Goal: Information Seeking & Learning: Learn about a topic

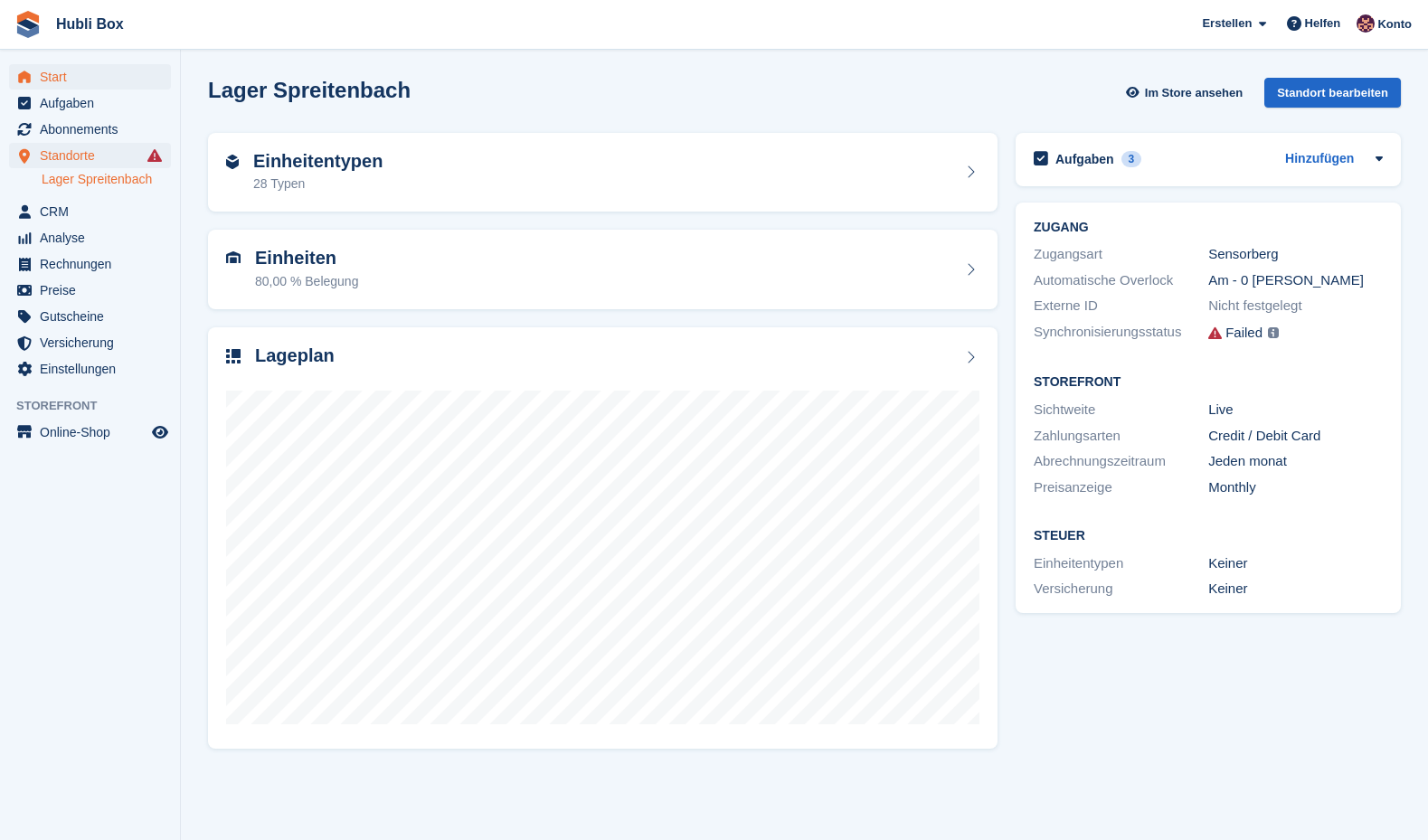
click at [75, 69] on span "Start" at bounding box center [94, 77] width 108 height 25
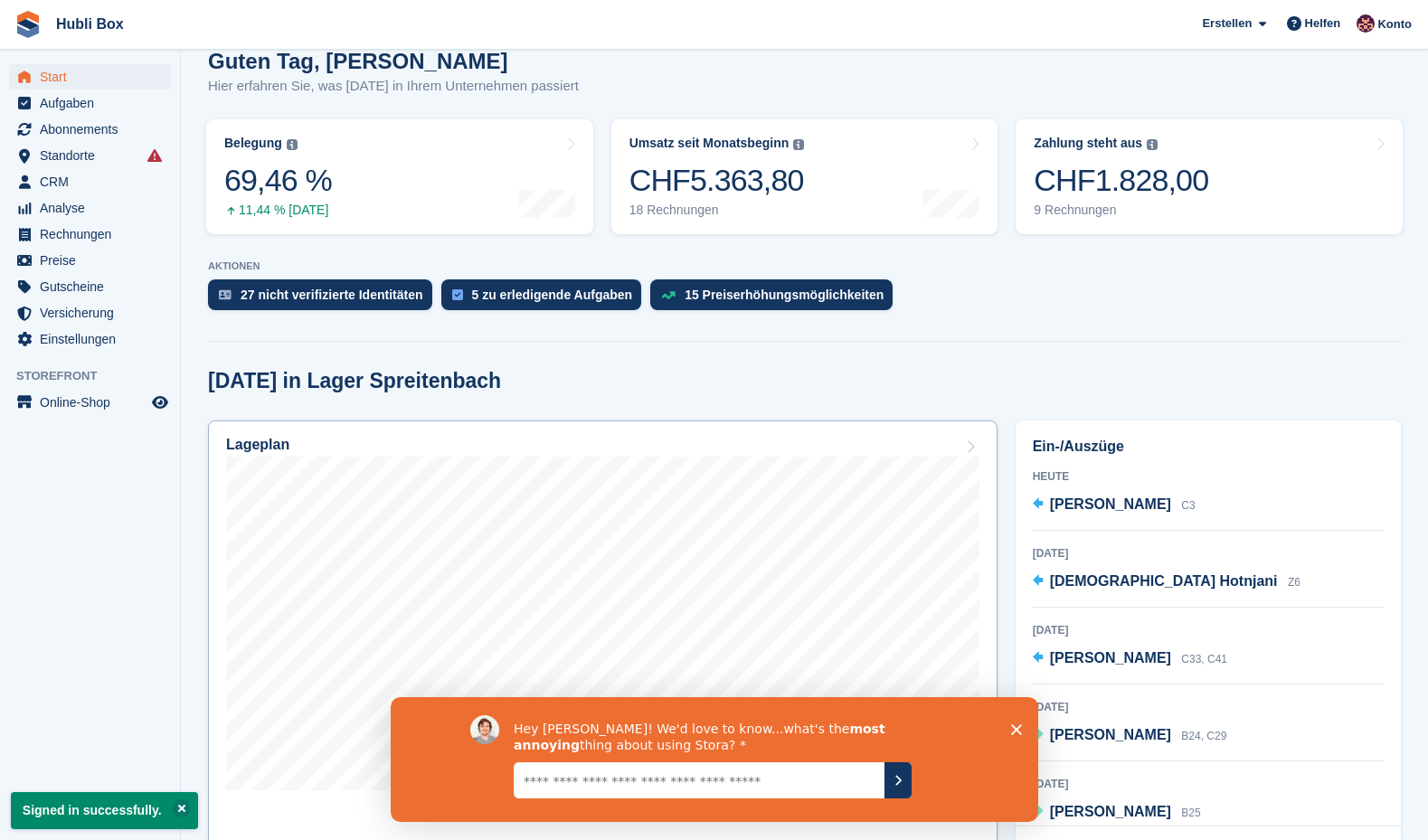
scroll to position [175, 0]
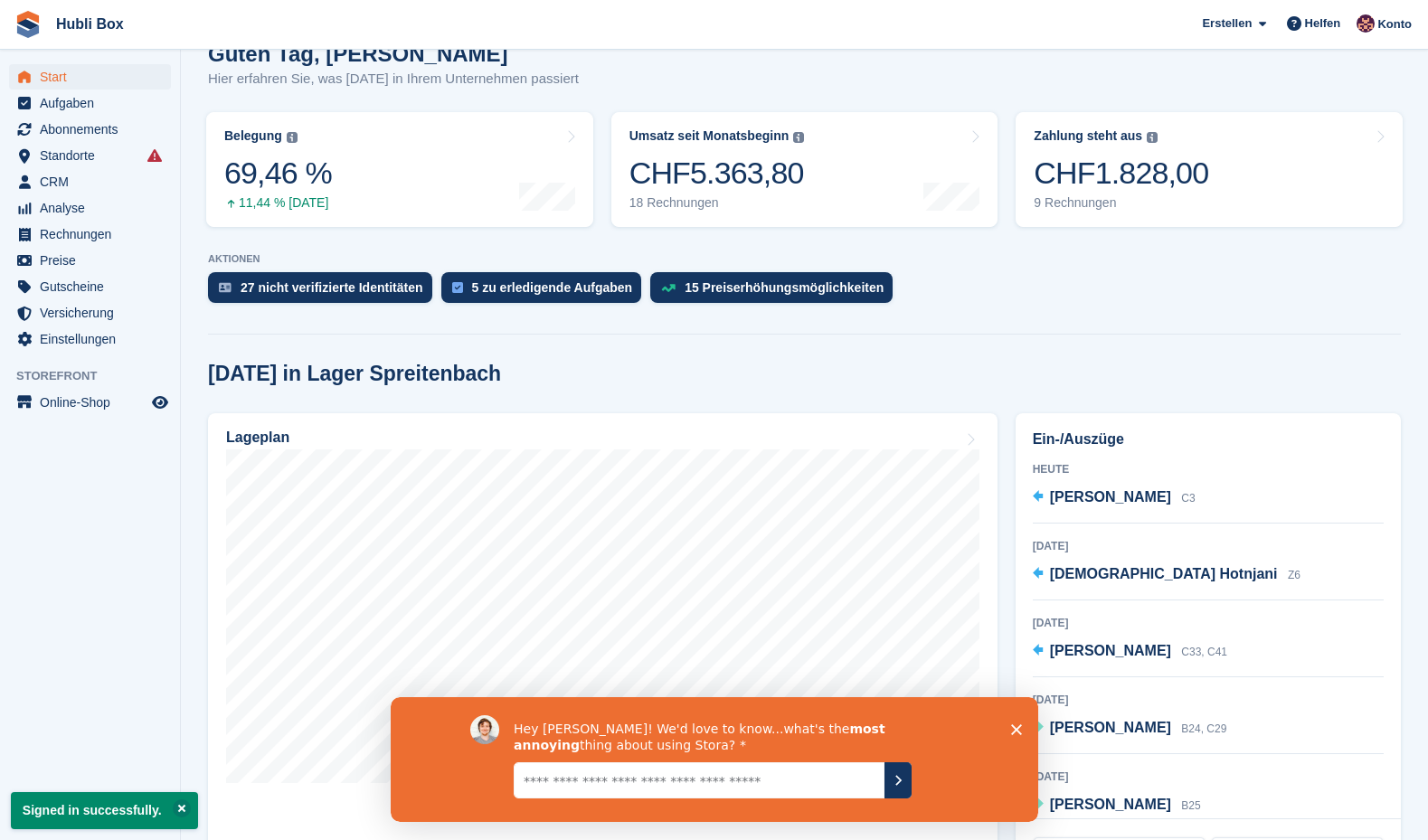
click at [1017, 731] on polygon "Umfrage schließen" at bounding box center [1015, 730] width 11 height 11
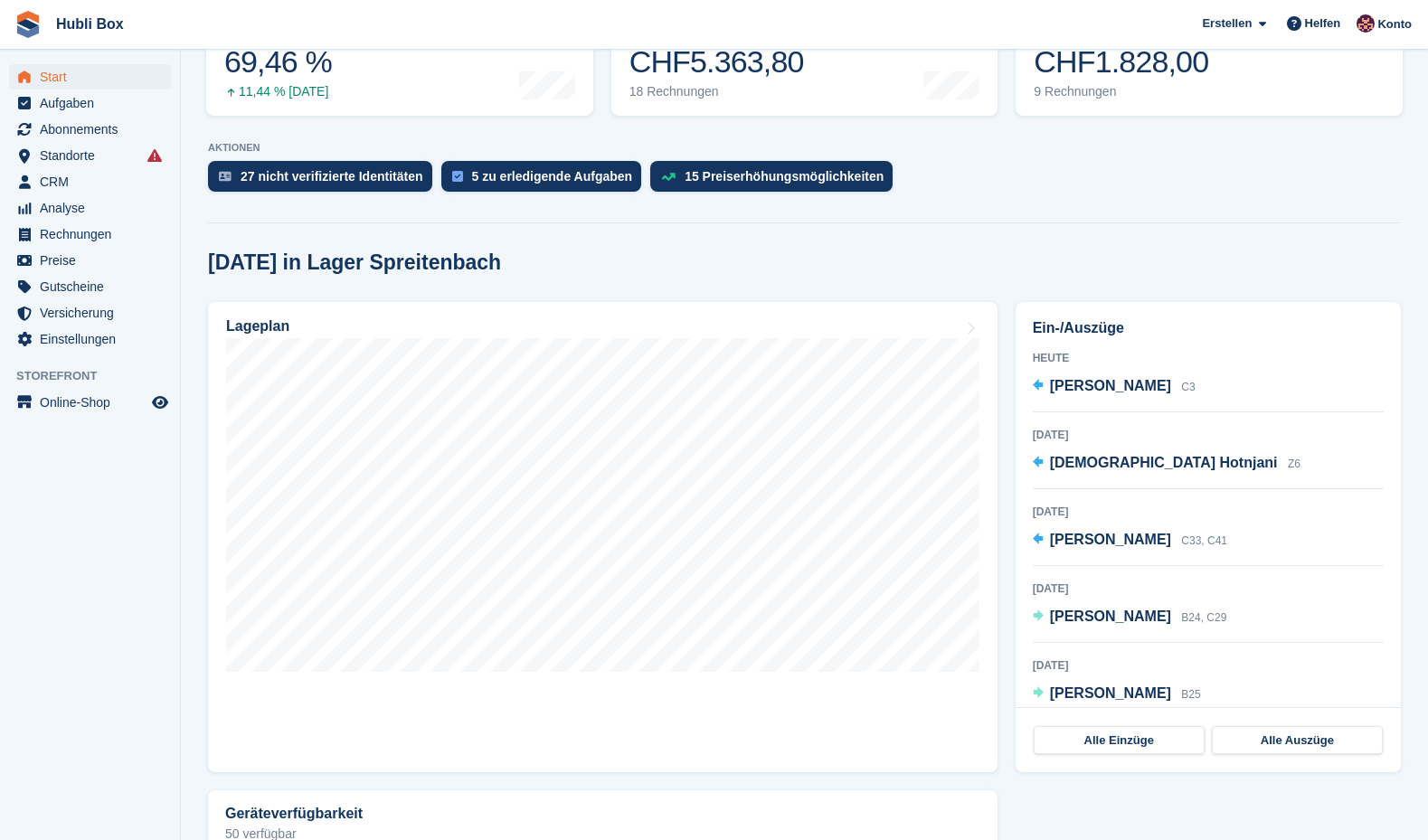
scroll to position [292, 0]
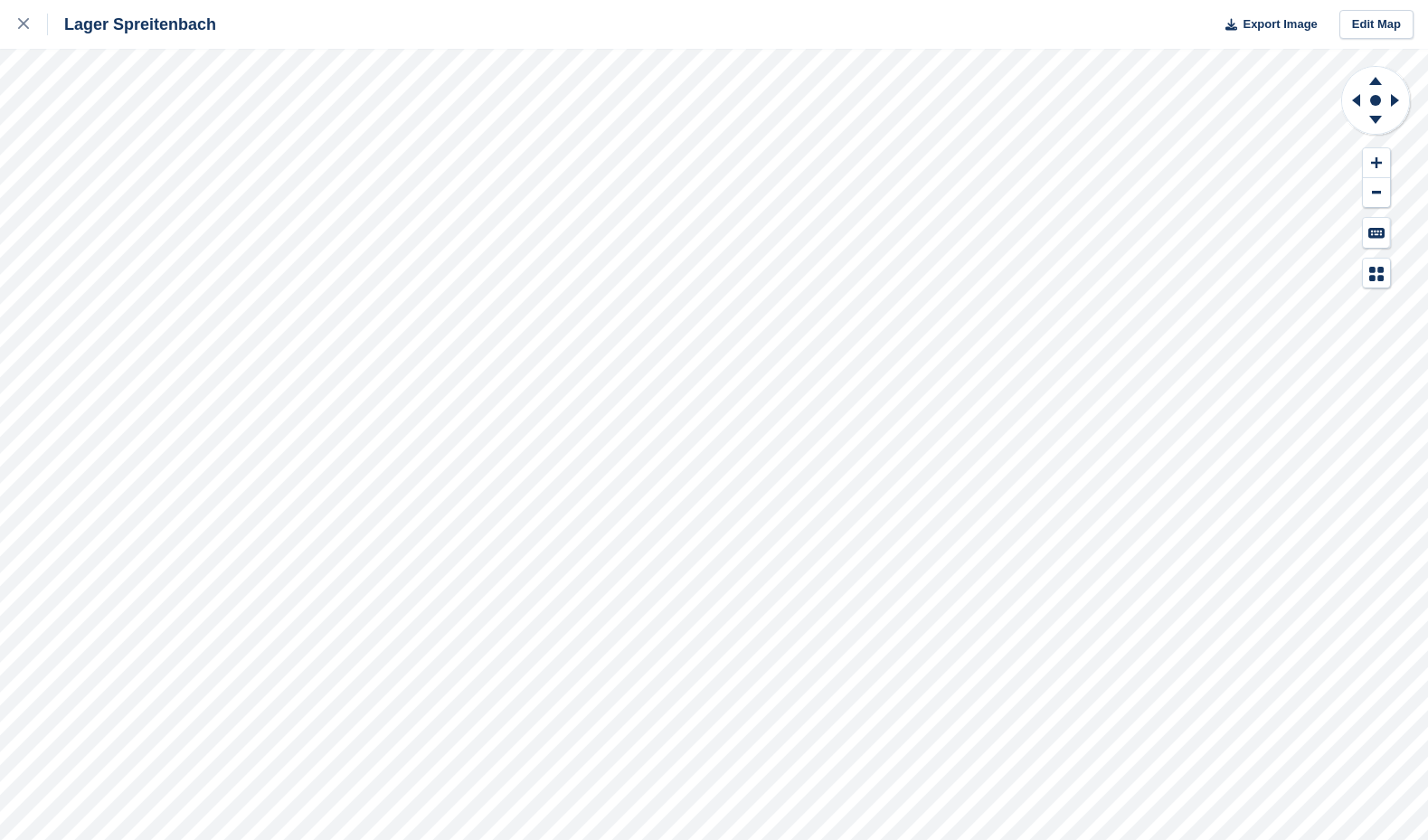
click at [217, 159] on div "Lager Spreitenbach Export Image Edit Map" at bounding box center [714, 420] width 1428 height 840
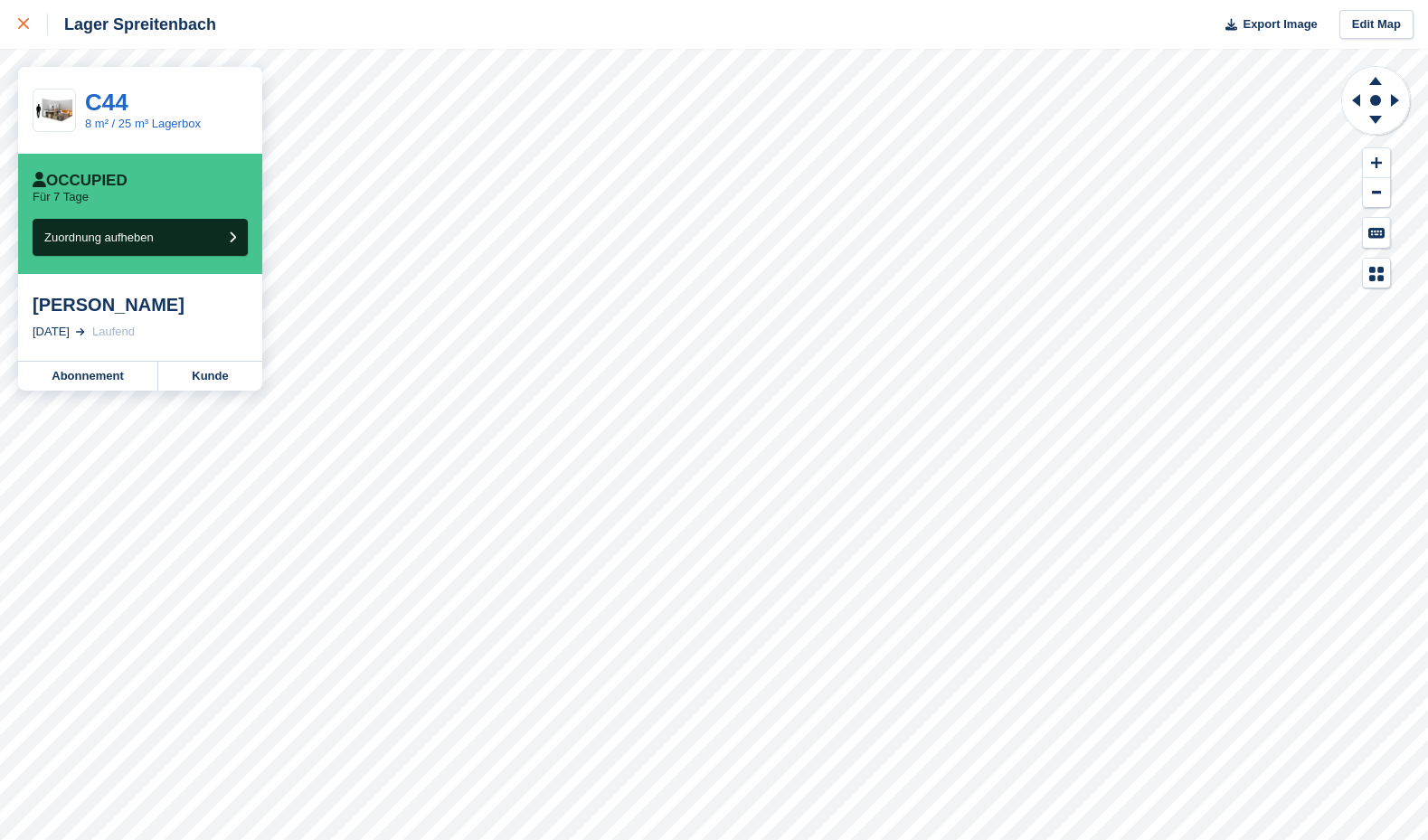
click at [19, 24] on icon at bounding box center [23, 23] width 11 height 11
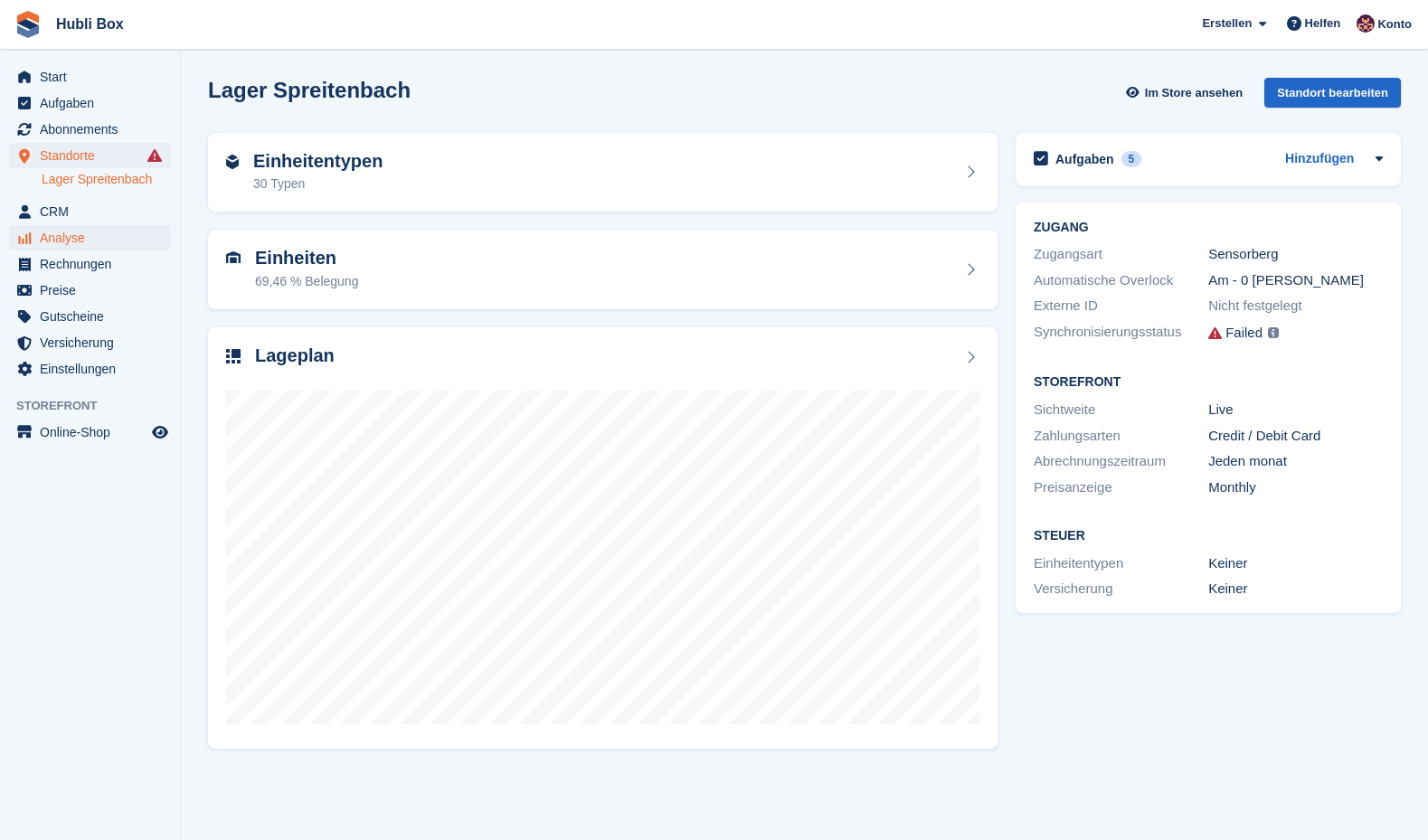
click at [78, 236] on span "Analyse" at bounding box center [94, 237] width 108 height 25
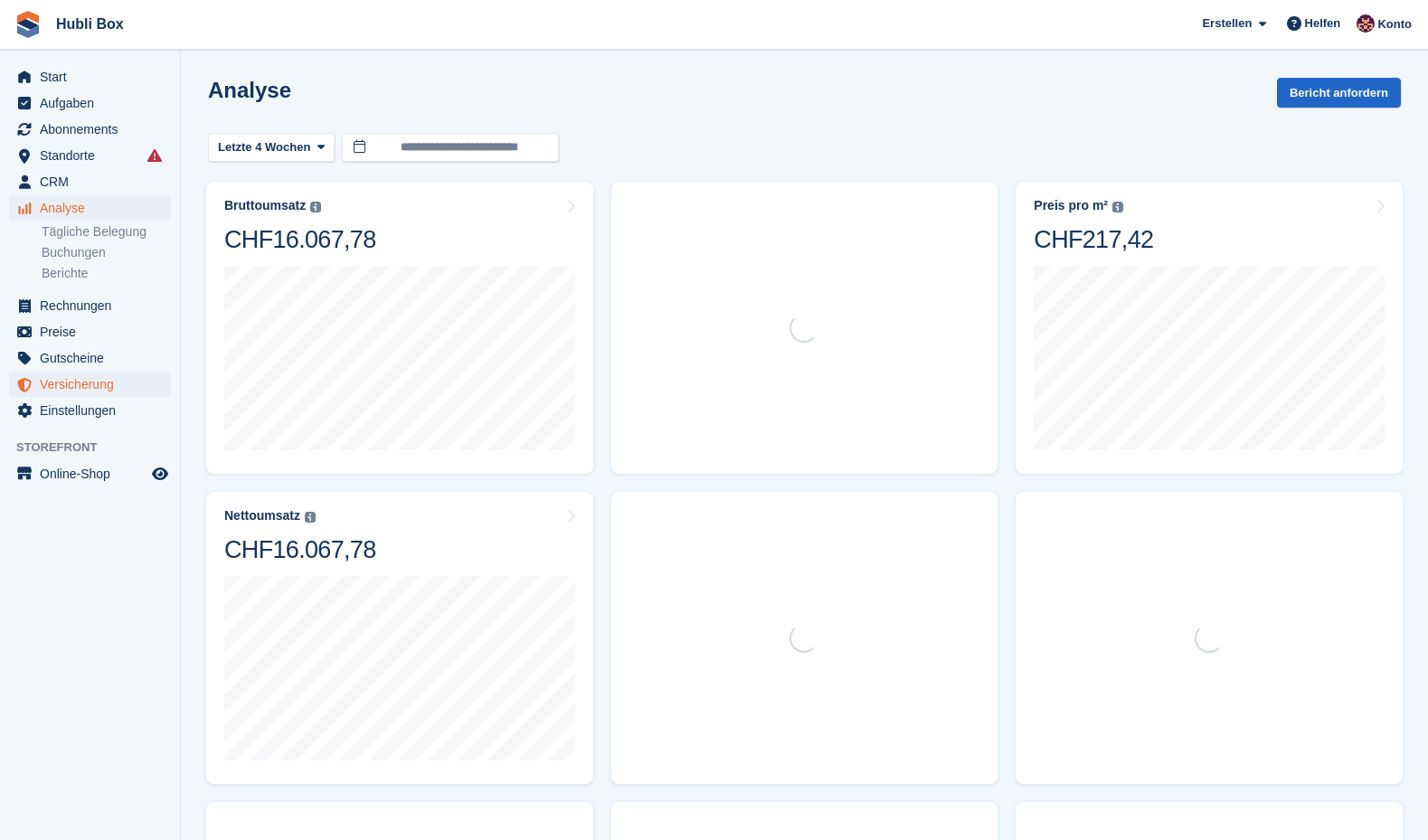
click at [95, 384] on span "Versicherung" at bounding box center [94, 384] width 108 height 25
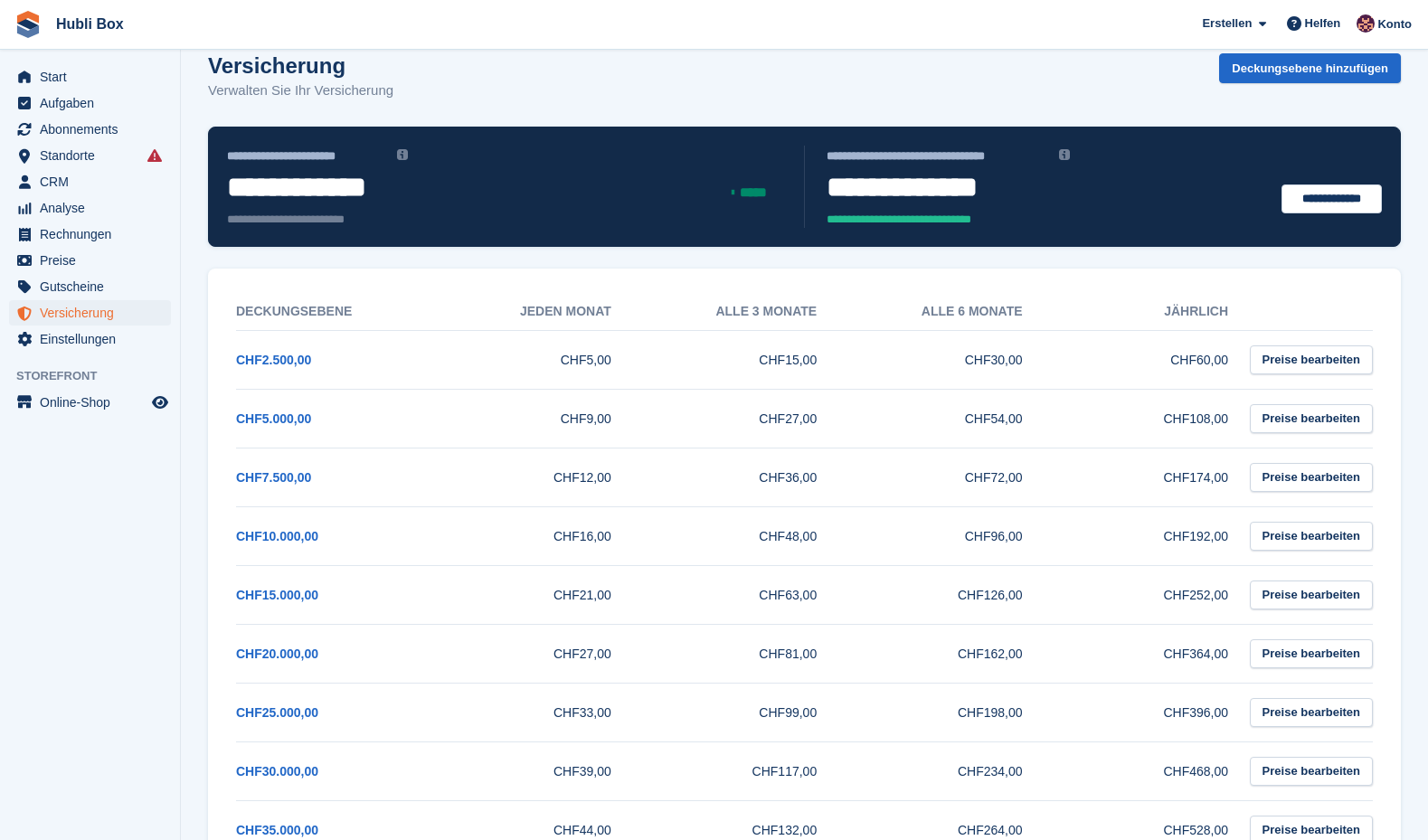
scroll to position [13, 0]
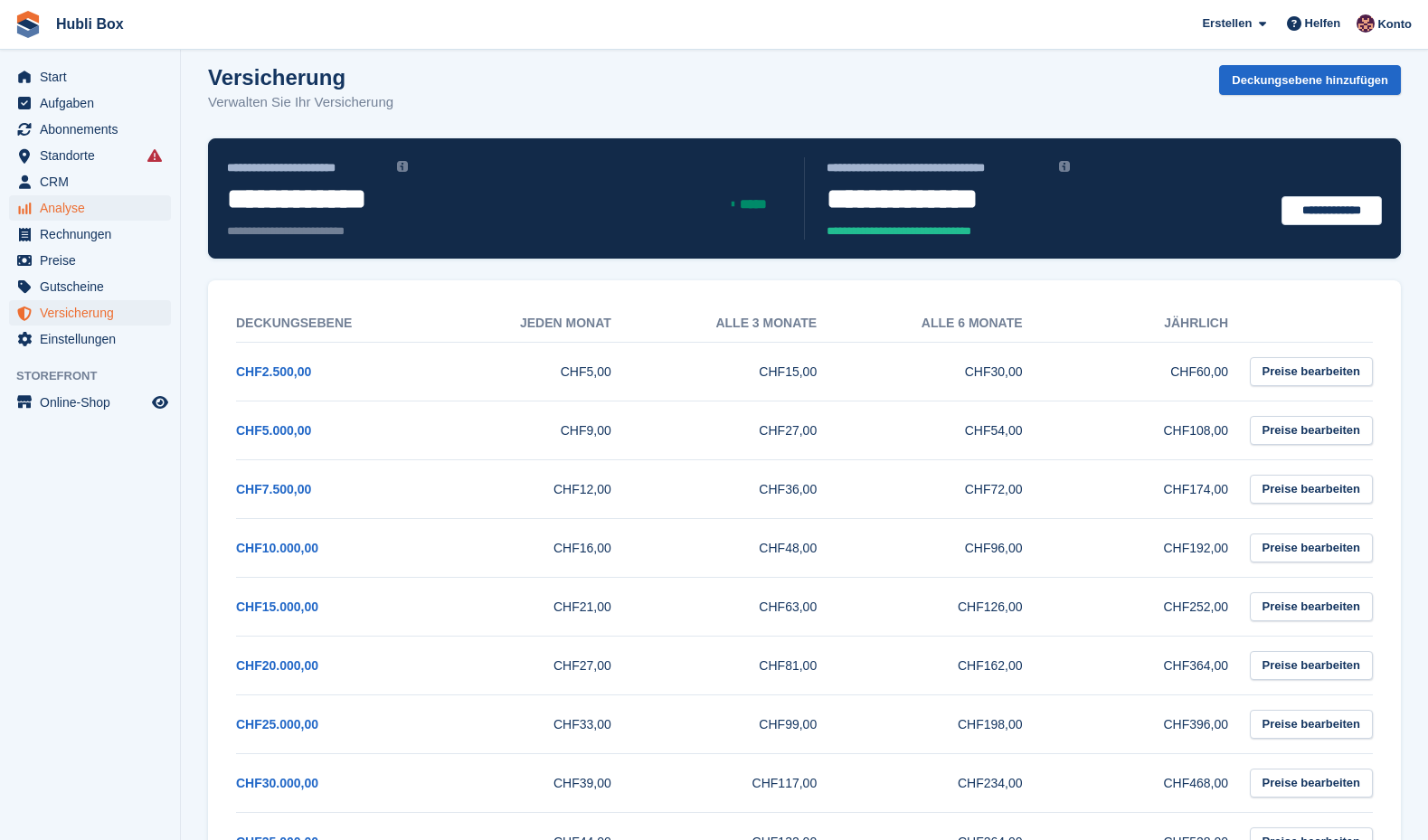
click at [77, 203] on span "Analyse" at bounding box center [94, 207] width 108 height 25
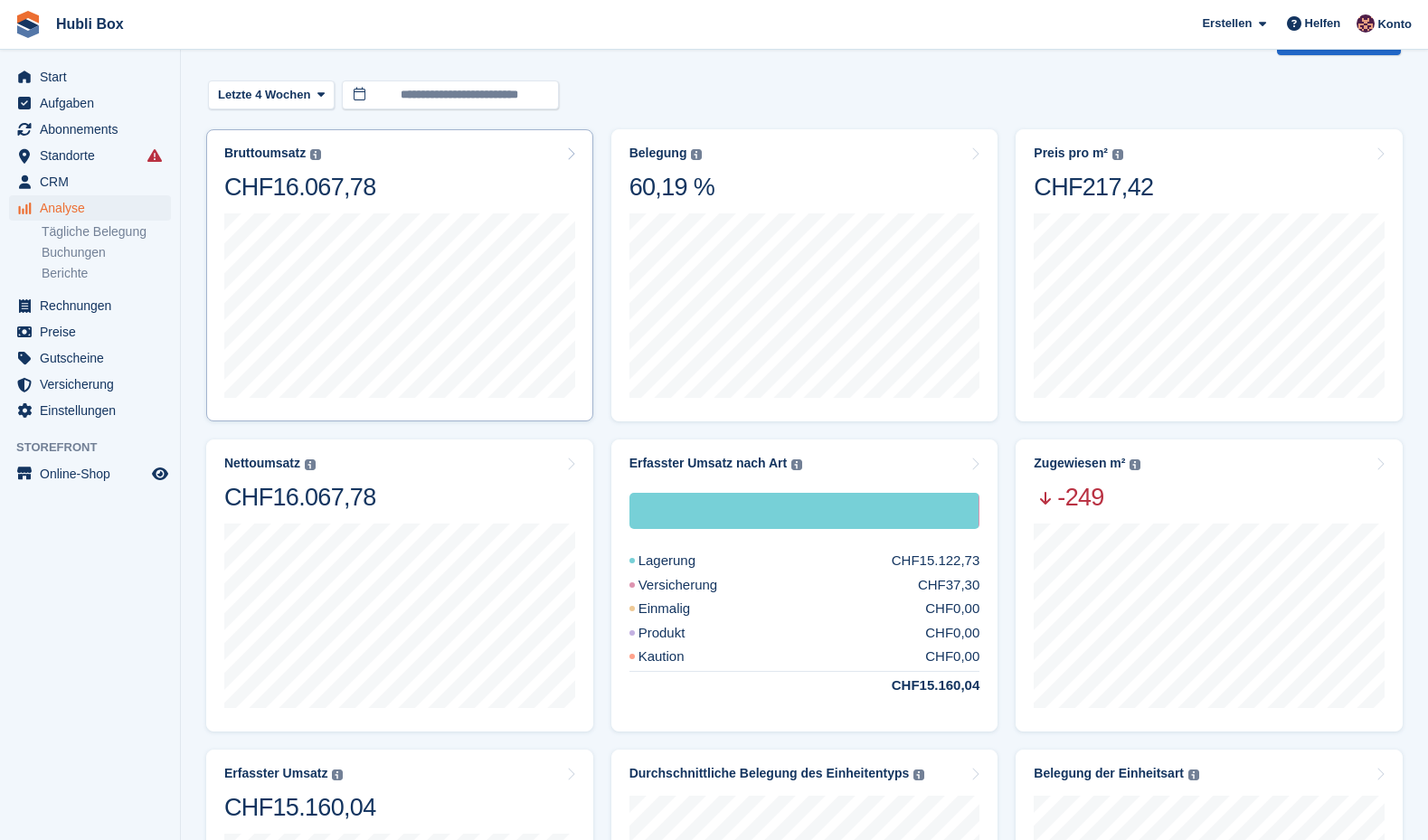
scroll to position [55, 0]
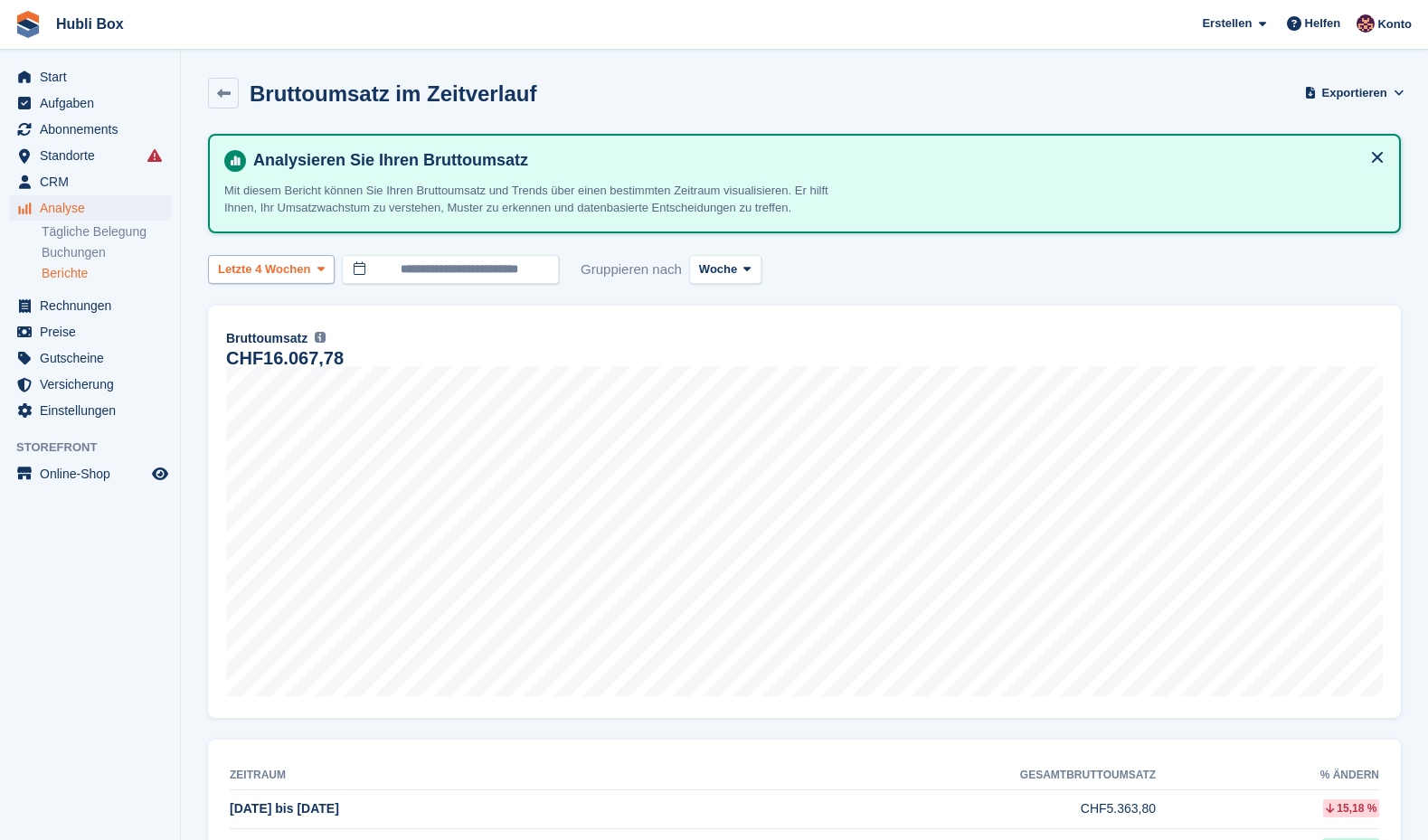
click at [310, 271] on span "Letzte 4 Wochen" at bounding box center [264, 269] width 92 height 18
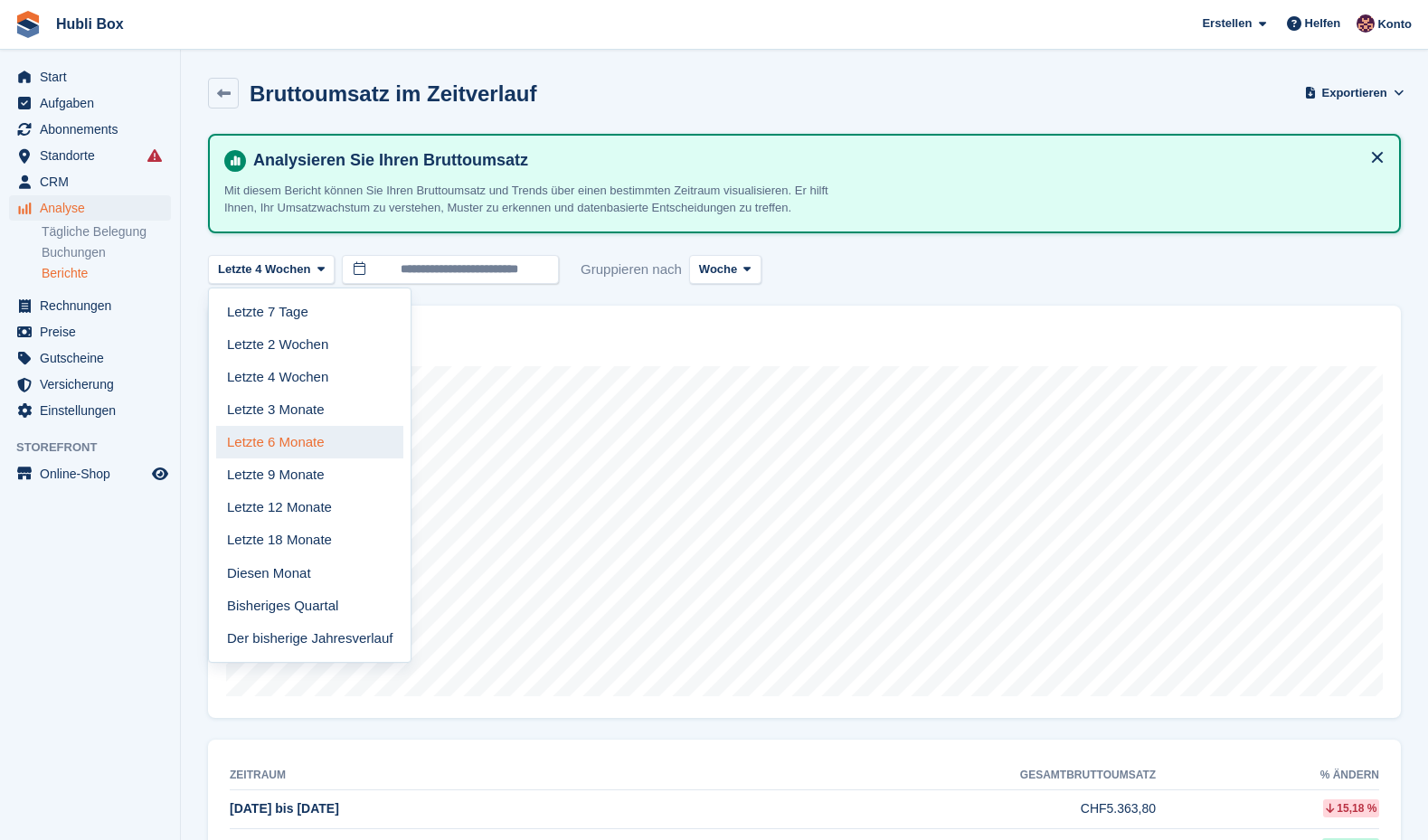
click at [310, 448] on link "Letzte 6 Monate" at bounding box center [310, 441] width 188 height 33
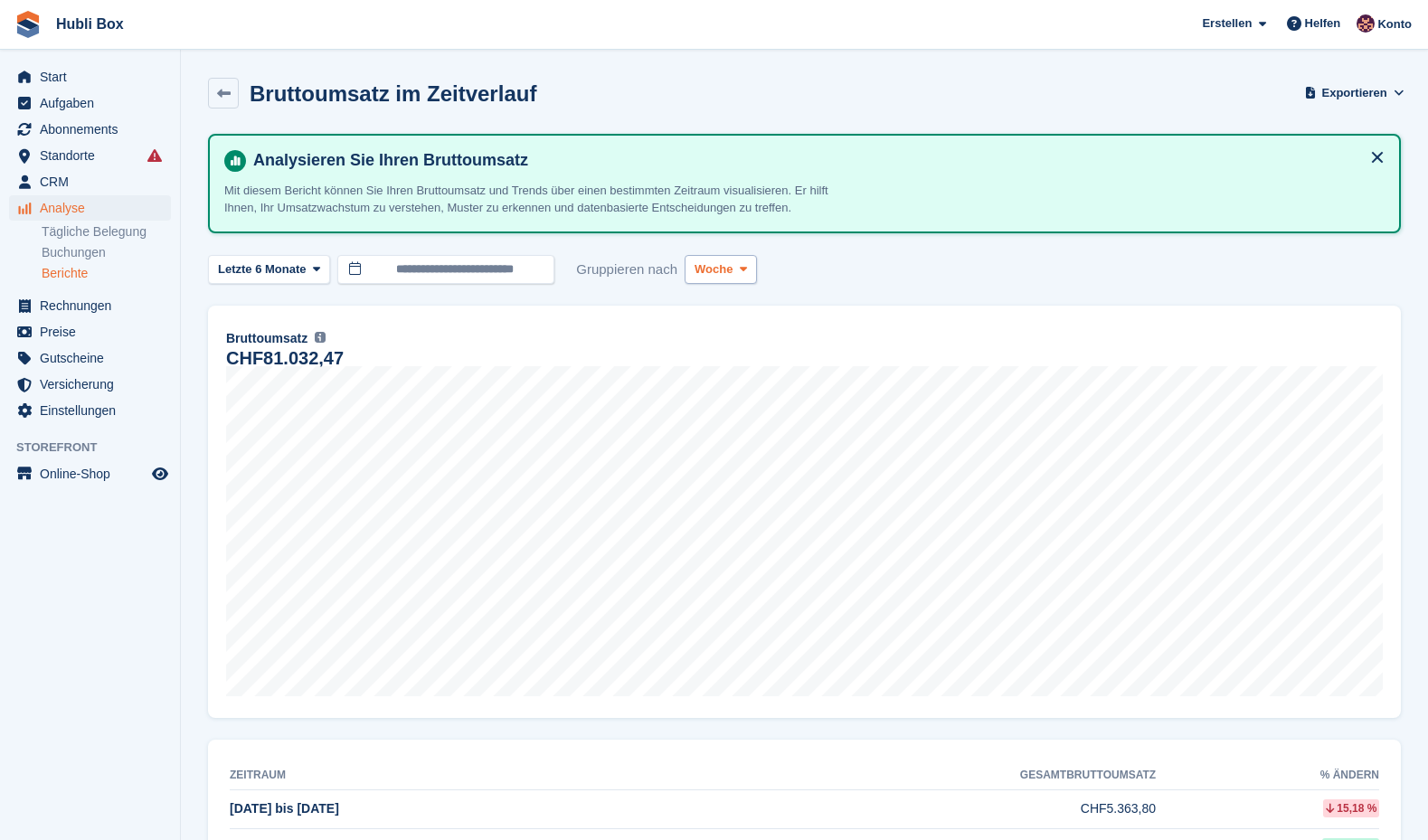
click at [727, 276] on span "Woche" at bounding box center [713, 269] width 38 height 18
click at [743, 372] on link "Monat" at bounding box center [771, 377] width 158 height 33
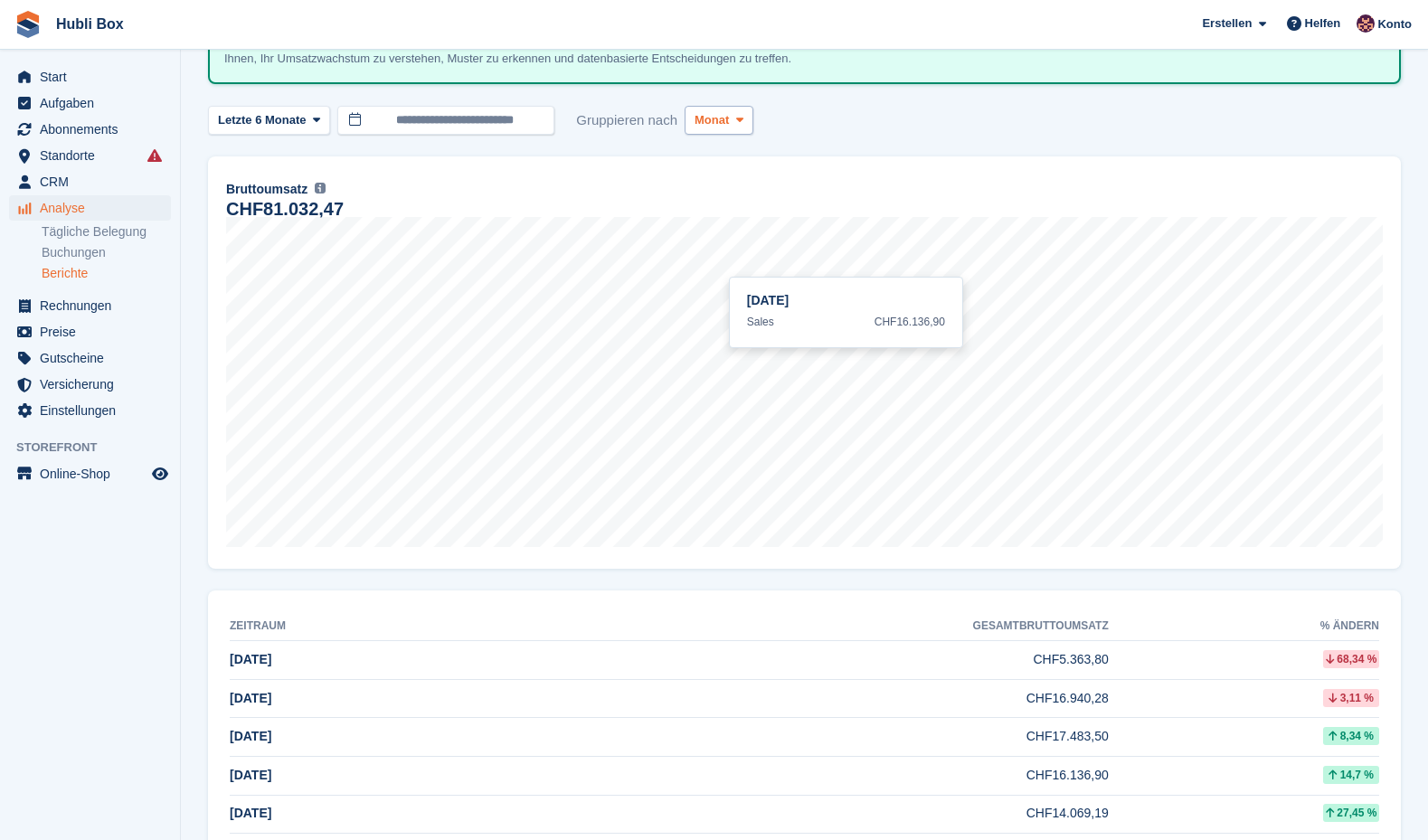
scroll to position [125, 0]
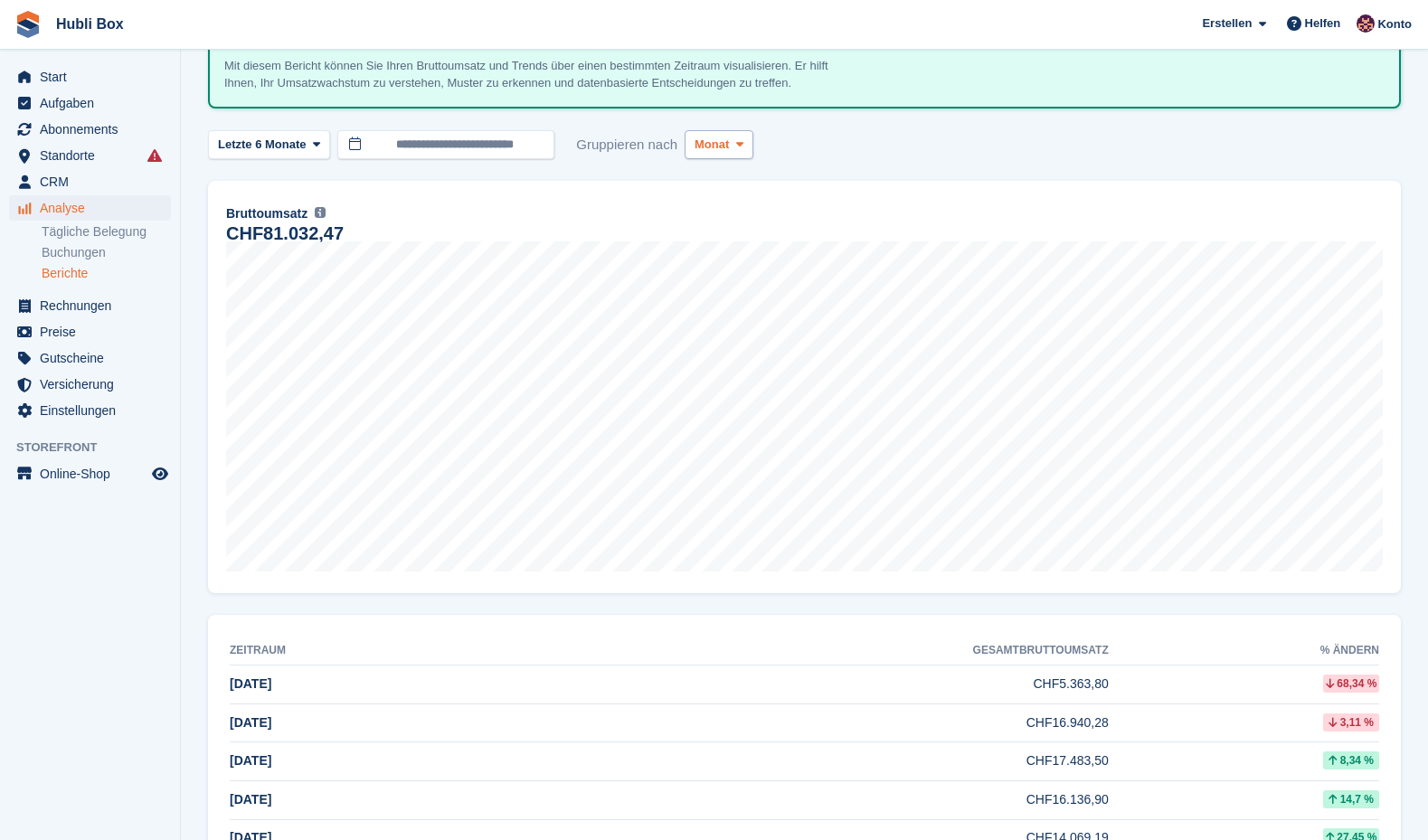
click at [709, 136] on span "Monat" at bounding box center [711, 144] width 35 height 18
click at [724, 205] on link "Woche" at bounding box center [771, 219] width 158 height 33
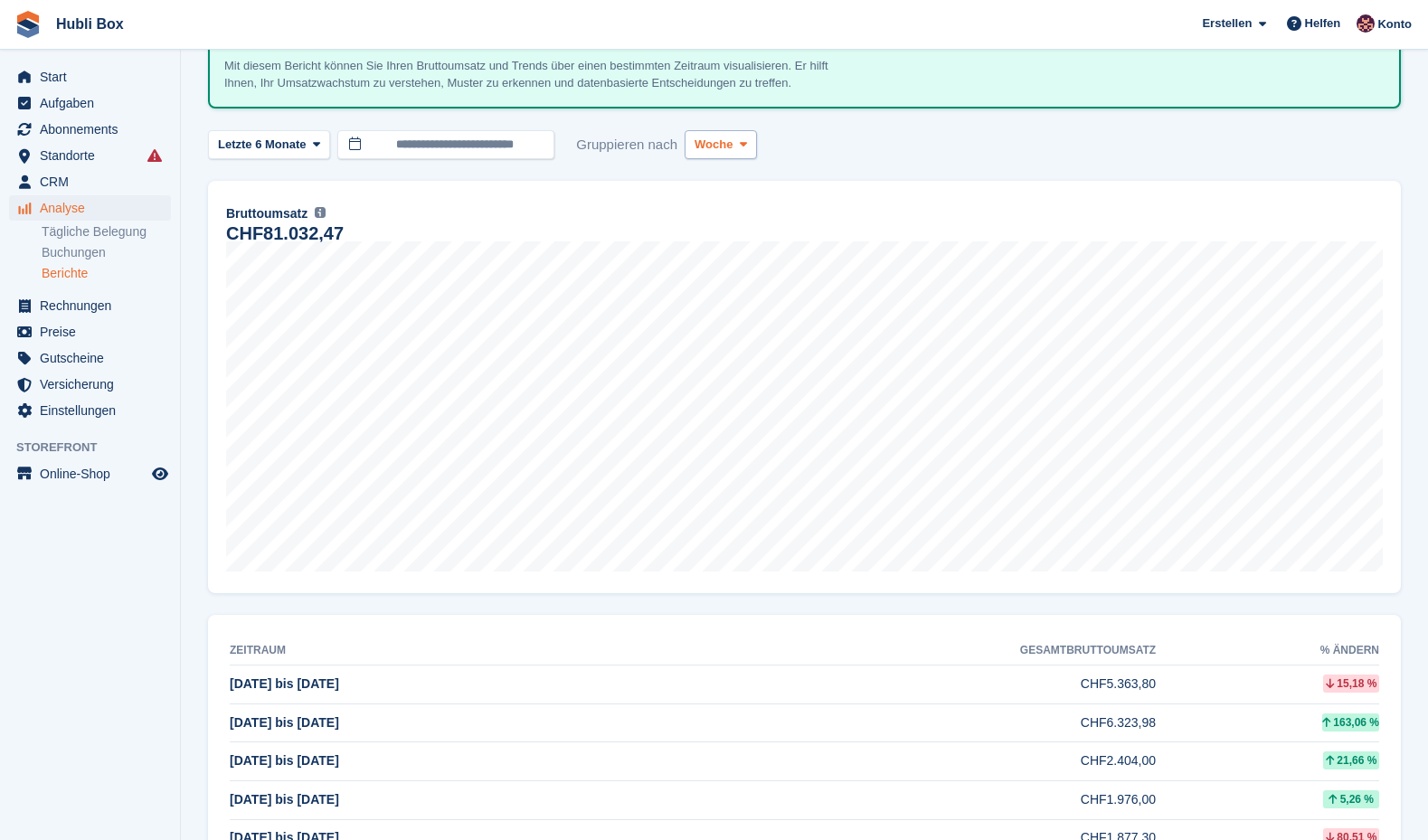
click at [707, 138] on span "Woche" at bounding box center [713, 144] width 38 height 18
click at [721, 175] on link "Tag" at bounding box center [771, 187] width 158 height 33
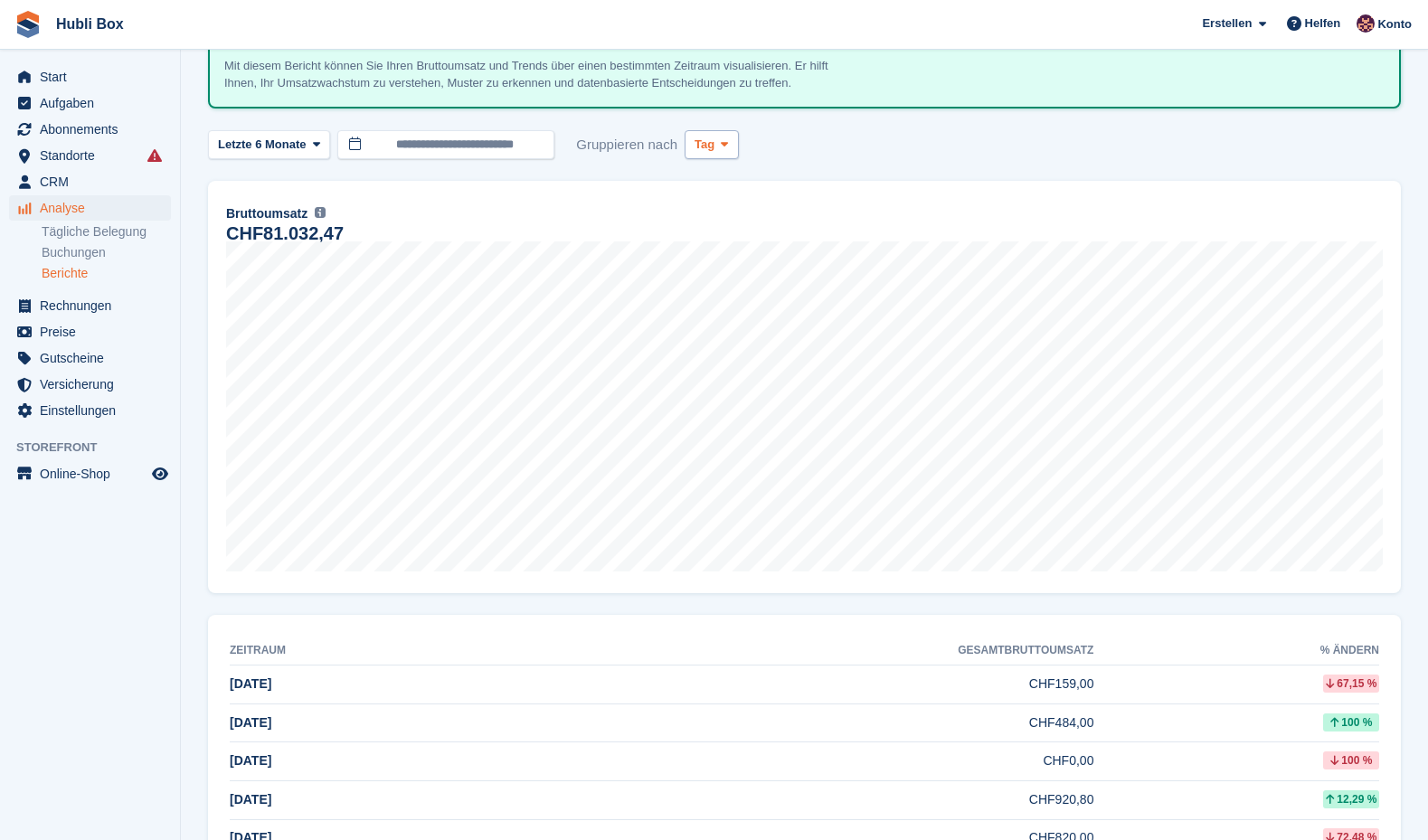
click at [716, 152] on button "Tag" at bounding box center [711, 146] width 54 height 30
click at [747, 244] on link "Monat" at bounding box center [771, 252] width 158 height 33
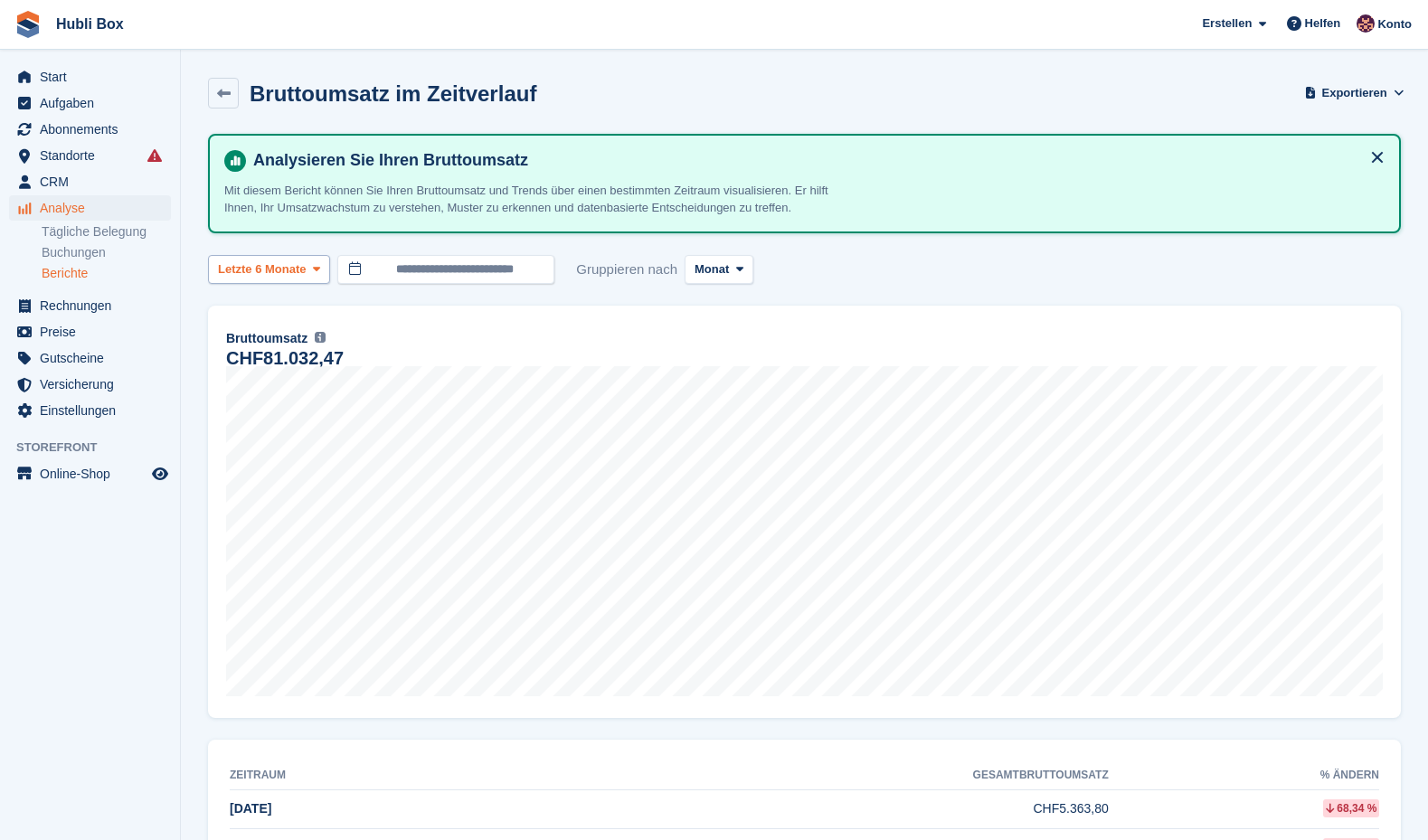
click at [305, 260] on span "Letzte 6 Monate" at bounding box center [262, 269] width 89 height 18
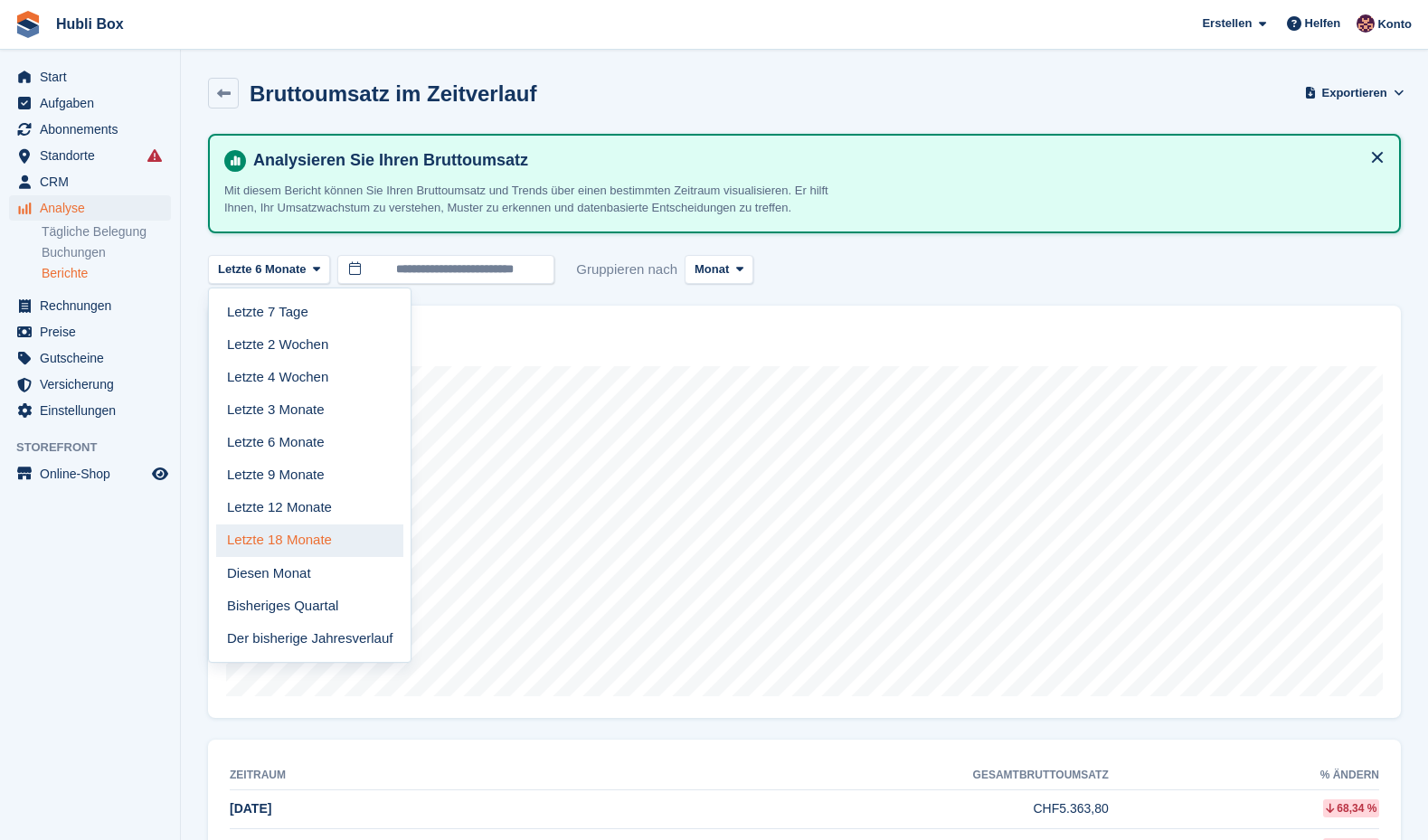
click at [329, 531] on link "Letzte 18 Monate" at bounding box center [310, 540] width 188 height 33
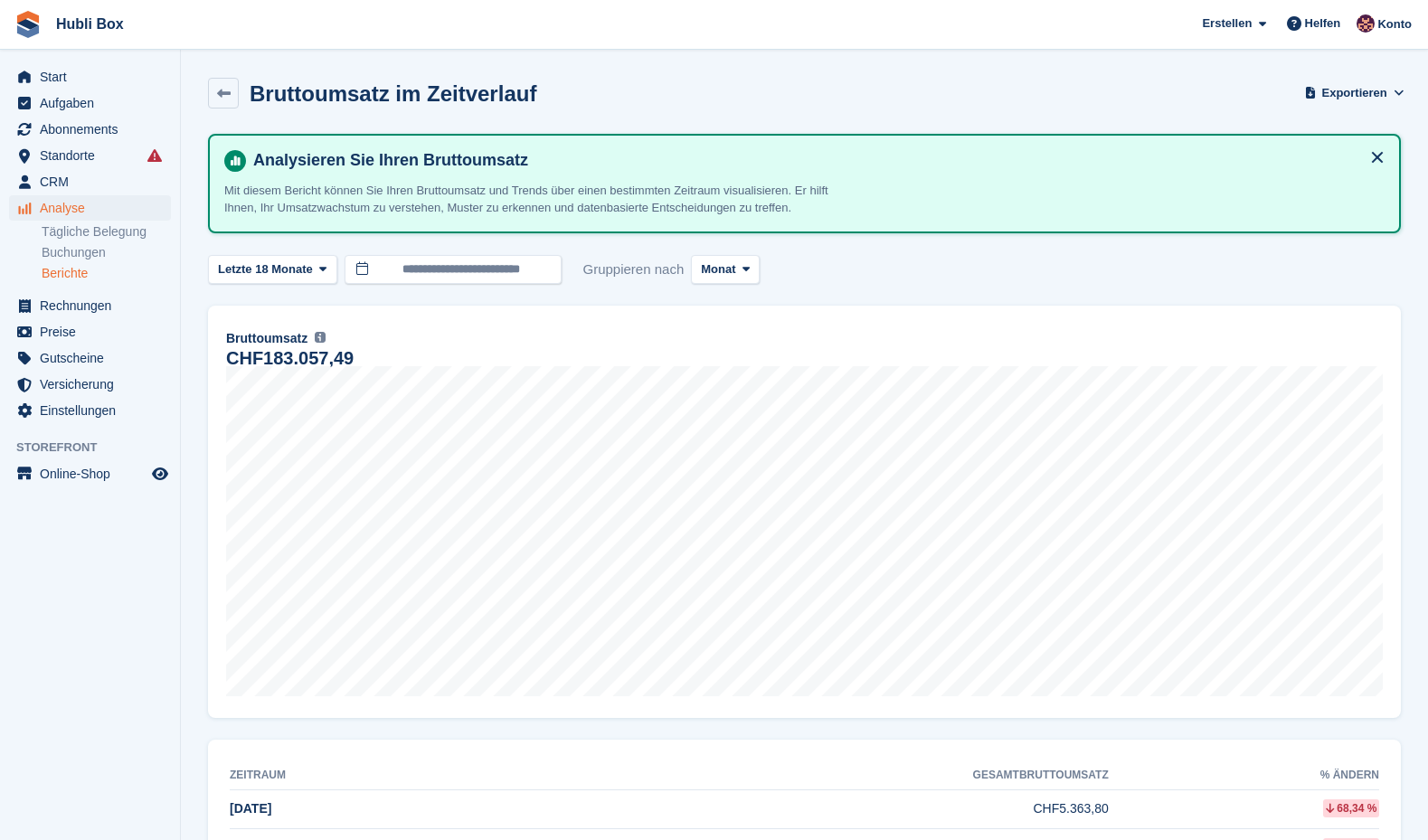
click at [75, 200] on span "Analyse" at bounding box center [94, 207] width 108 height 25
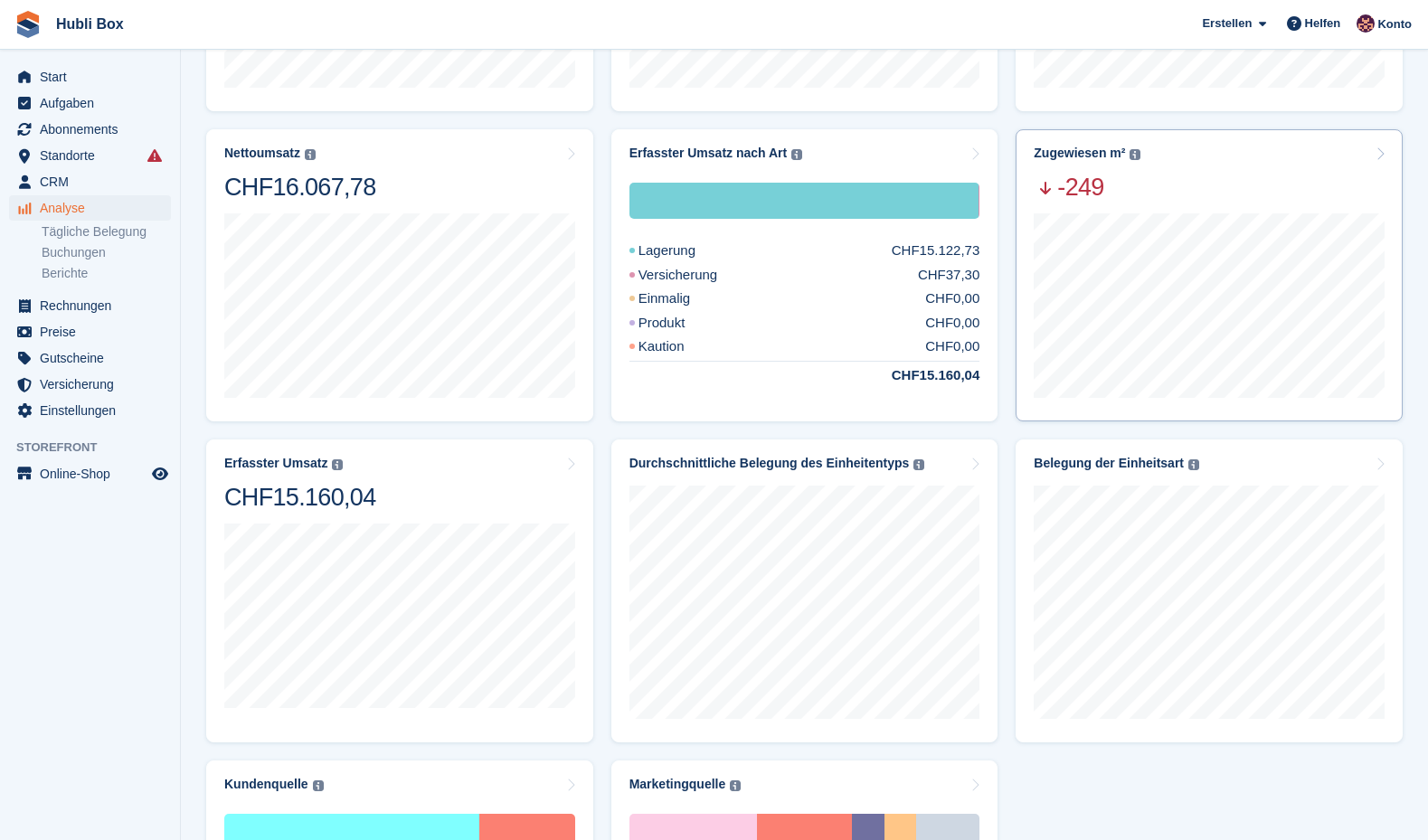
scroll to position [340, 0]
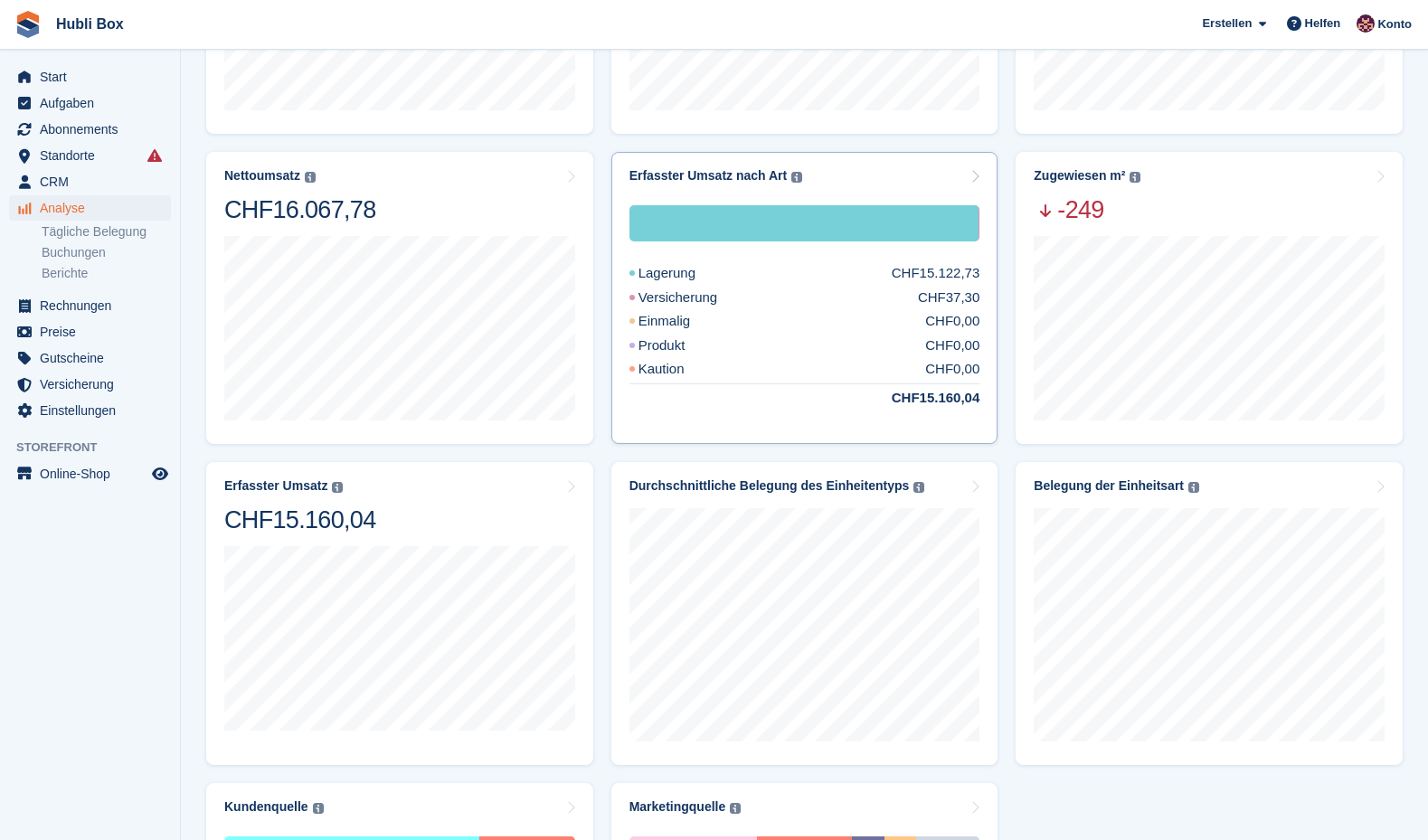
click at [815, 262] on div "Lagerung CHF15.122,73 Versicherung CHF37,30 Einmalig CHF0,00 Produkt CHF0,00 Ka…" at bounding box center [805, 306] width 351 height 203
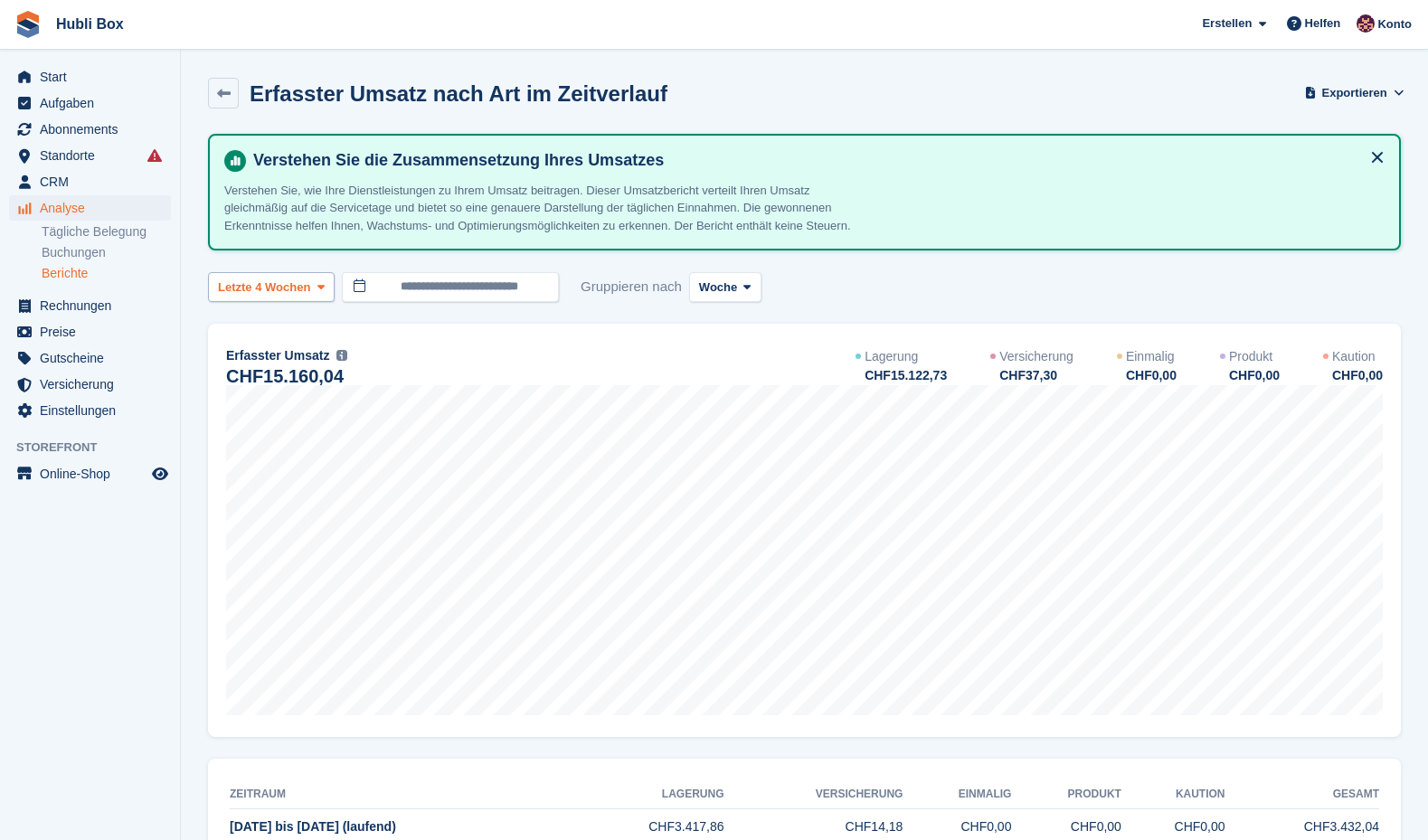
click at [322, 293] on icon at bounding box center [321, 287] width 7 height 12
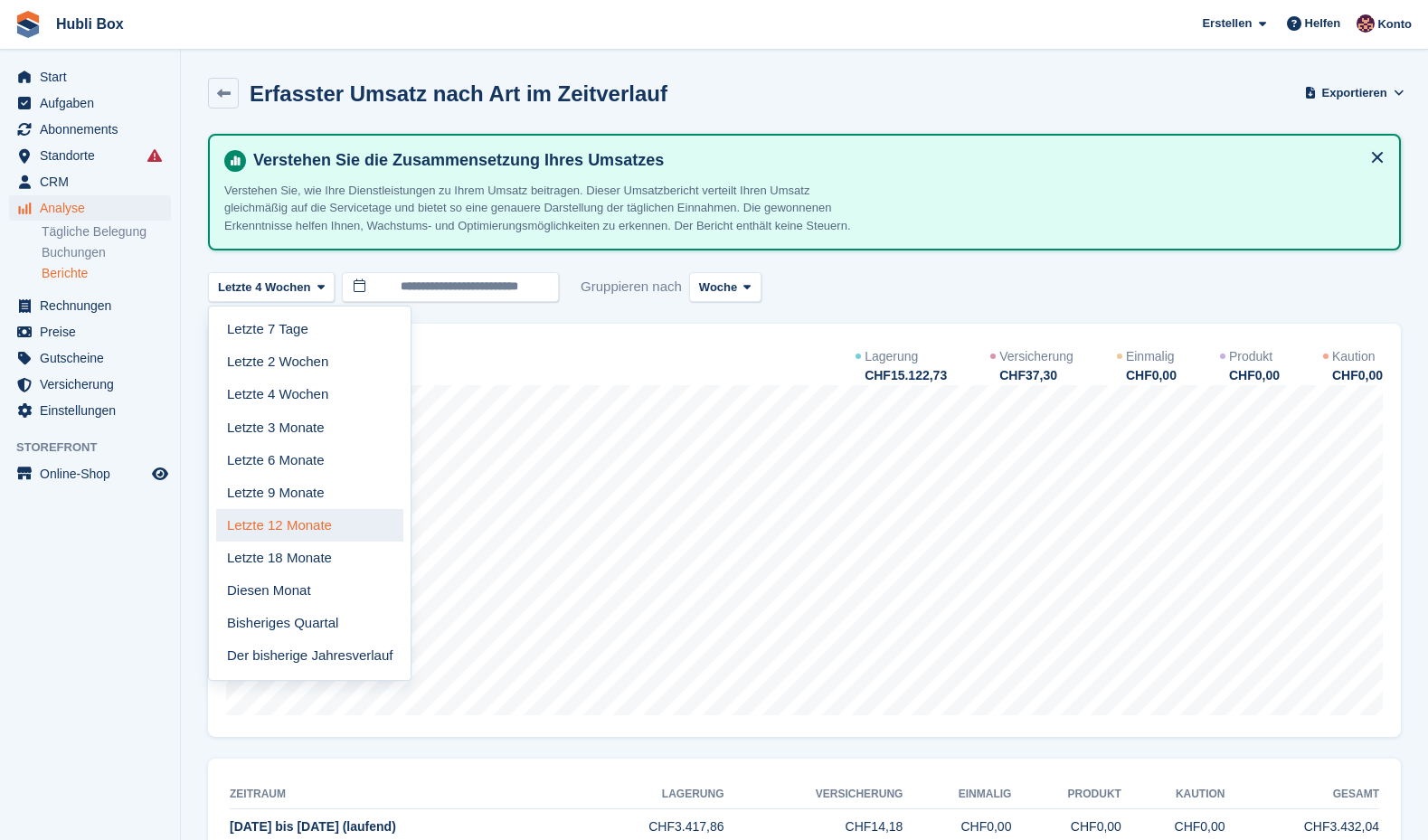
click at [350, 528] on link "Letzte 12 Monate" at bounding box center [310, 525] width 188 height 33
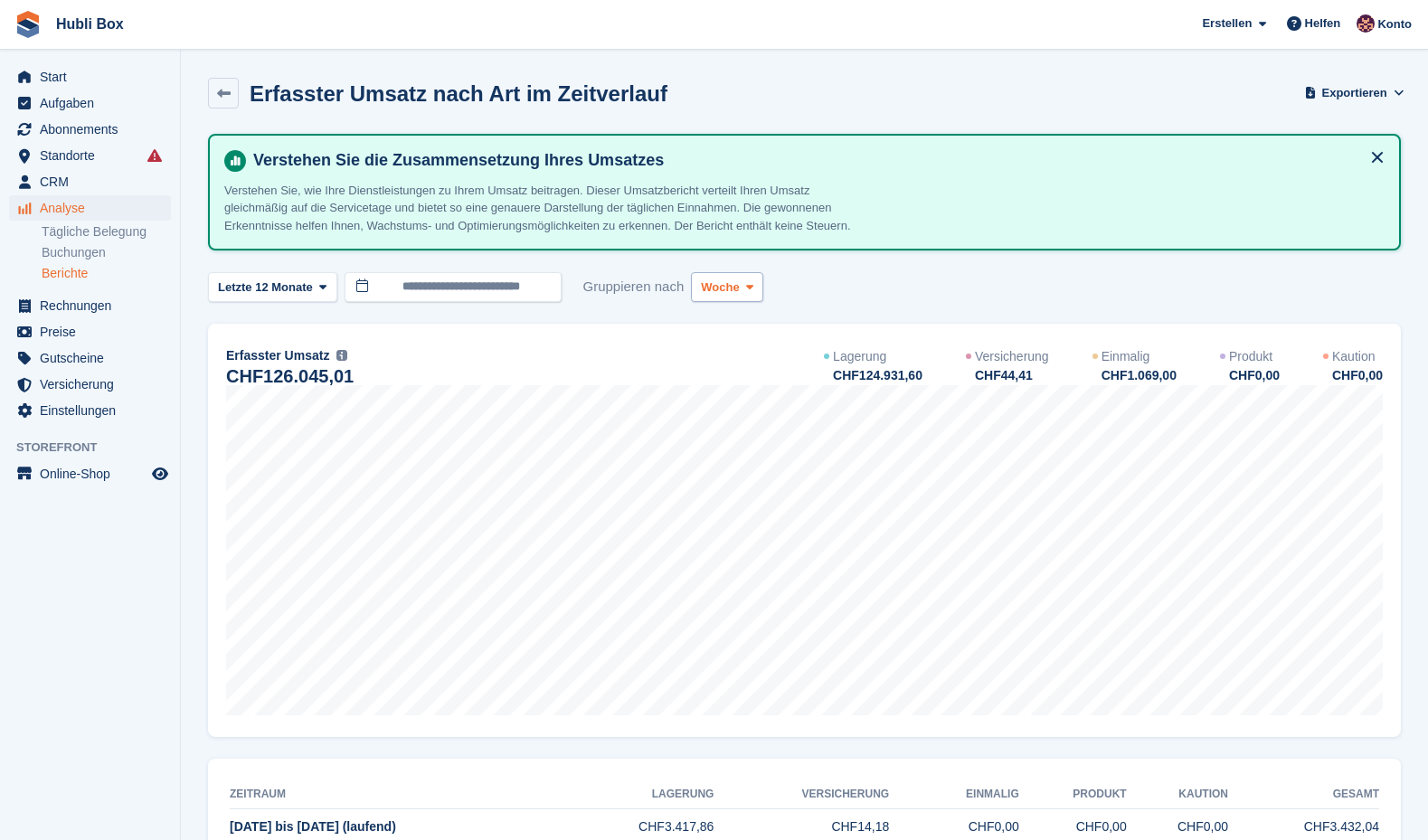
click at [722, 297] on span "Woche" at bounding box center [720, 287] width 38 height 18
click at [770, 408] on link "Monat" at bounding box center [777, 395] width 158 height 33
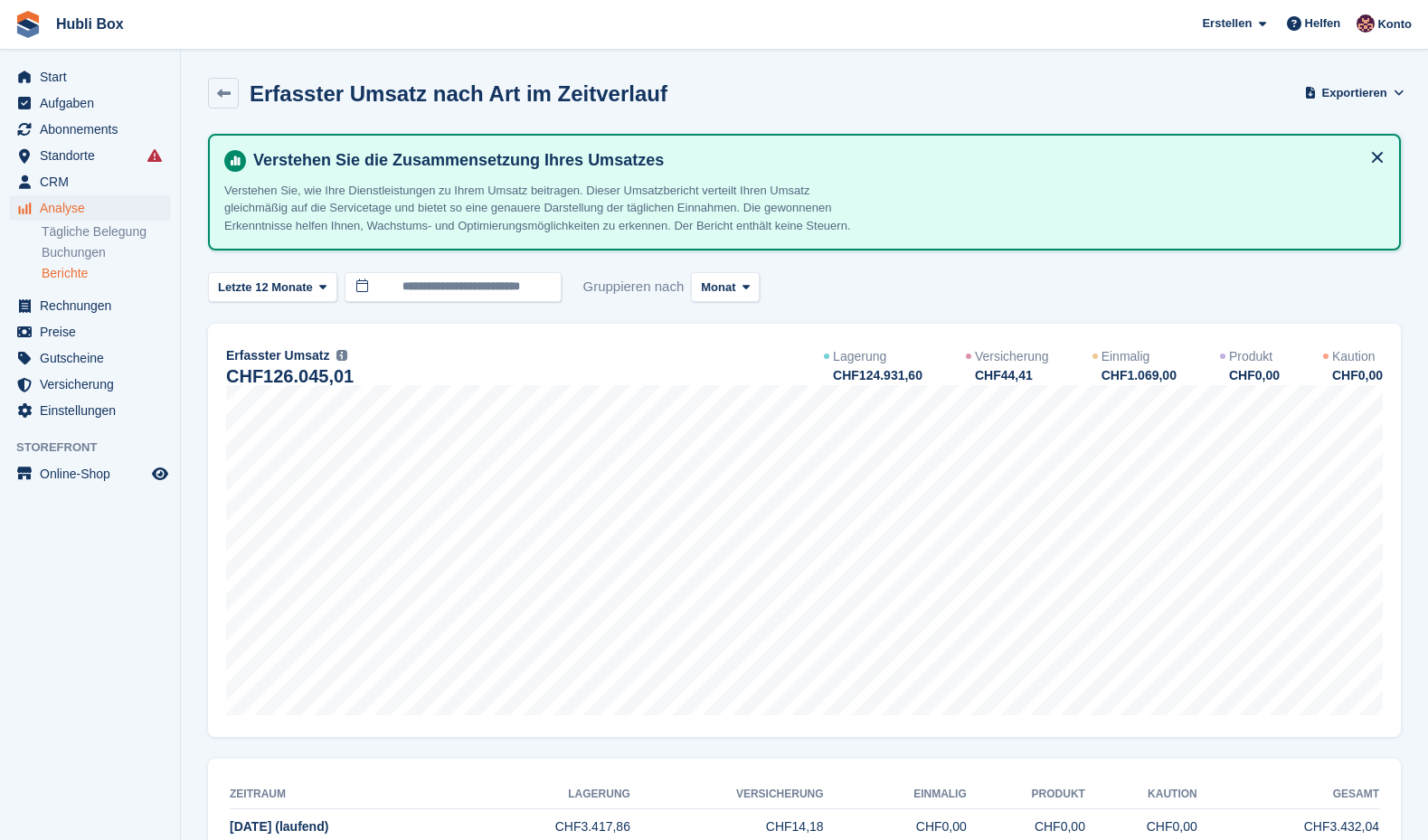
click at [91, 205] on span "Analyse" at bounding box center [94, 207] width 108 height 25
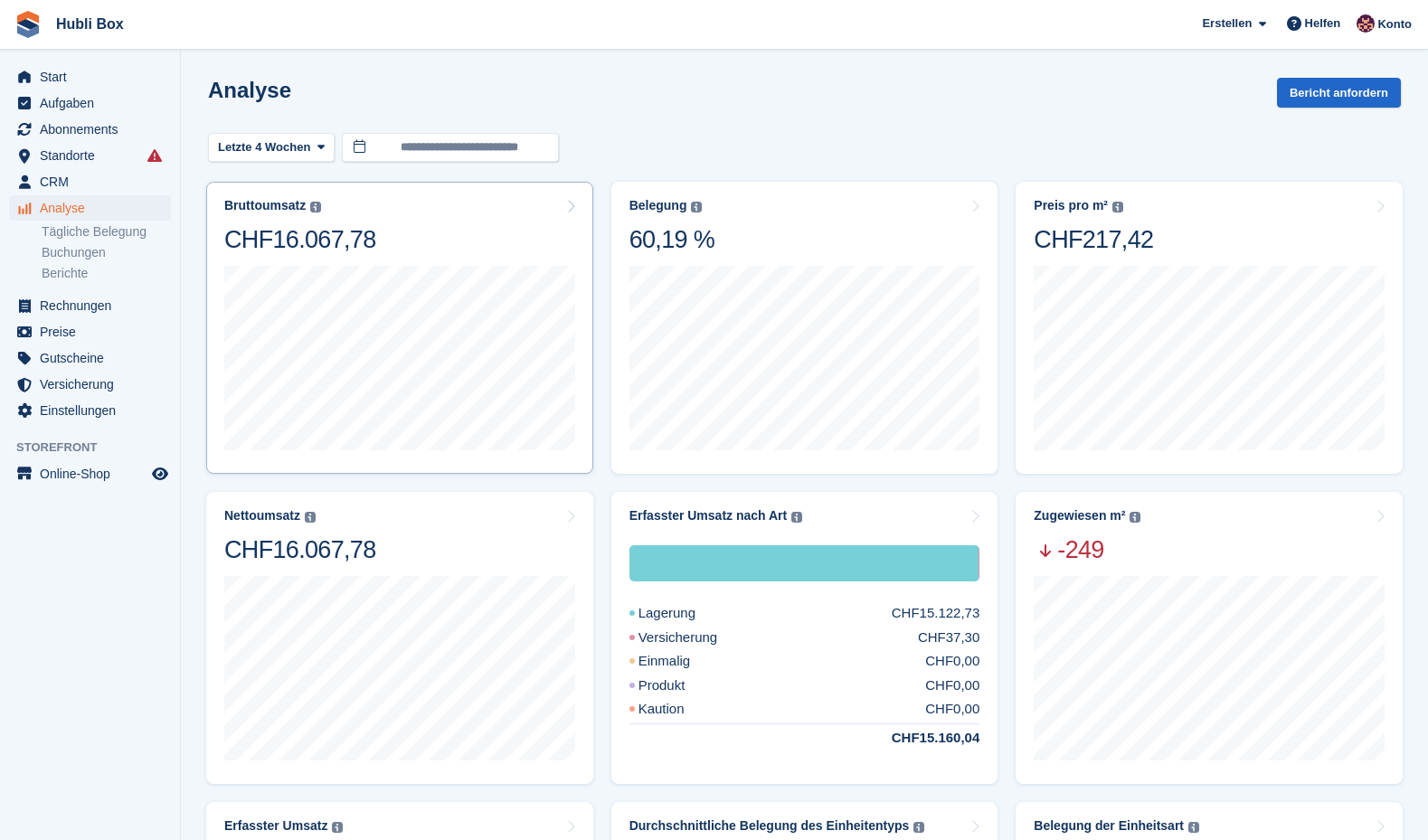
click at [405, 263] on div "18 Aug bis 24 Aug Sales CHF2.404,00" at bounding box center [399, 356] width 351 height 203
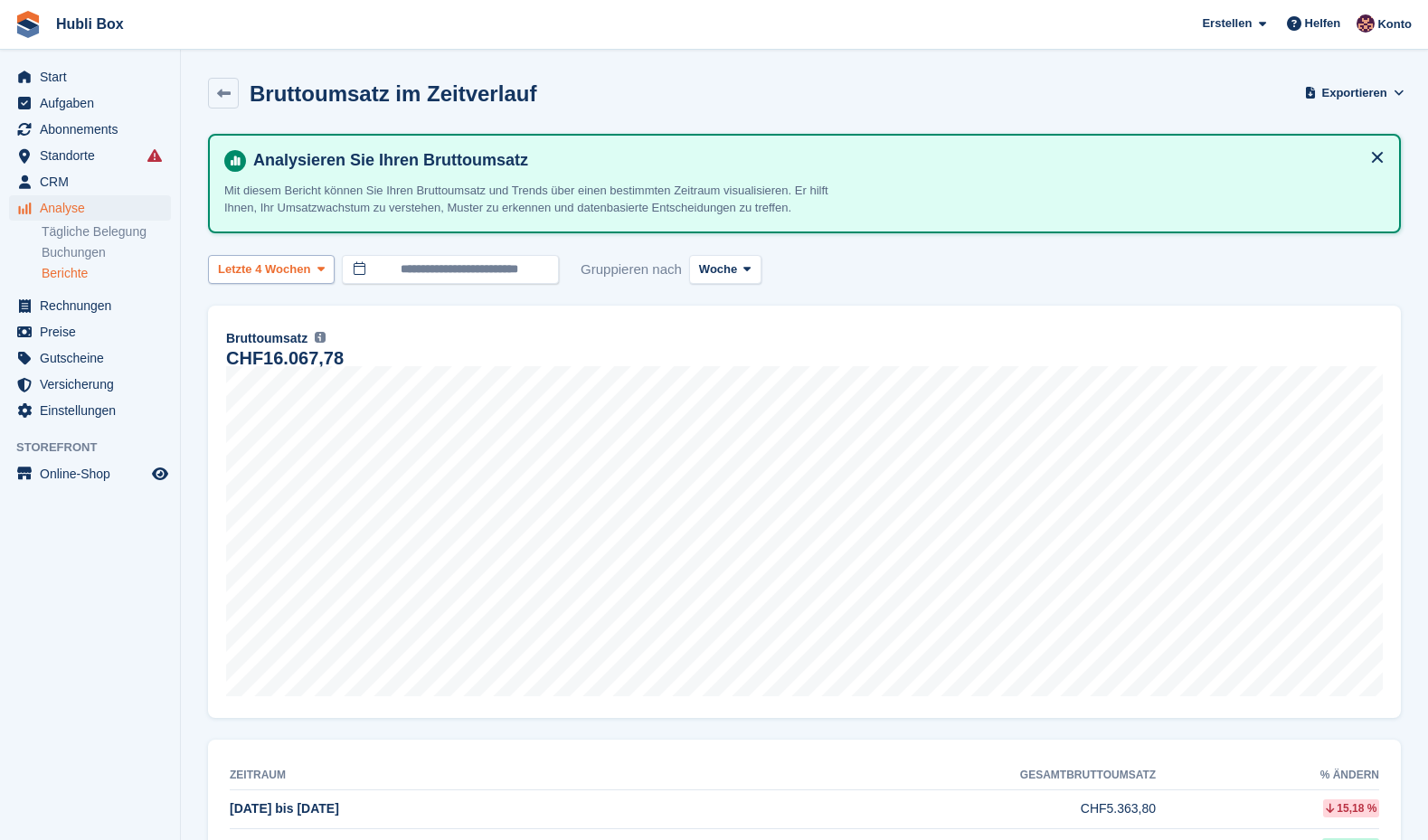
click at [307, 269] on span "Letzte 4 Wochen" at bounding box center [264, 269] width 92 height 18
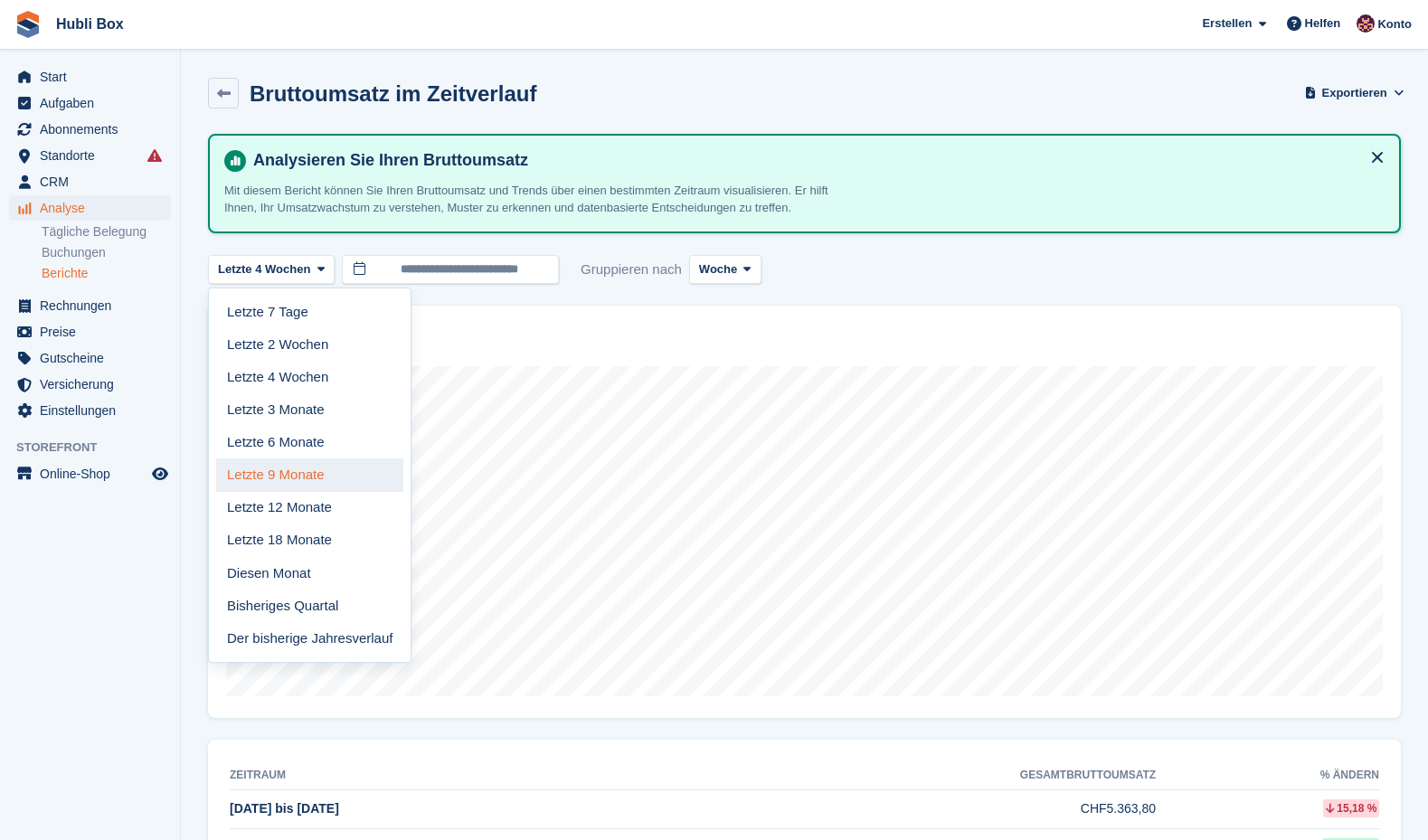
click at [339, 458] on link "Letzte 9 Monate" at bounding box center [310, 474] width 188 height 33
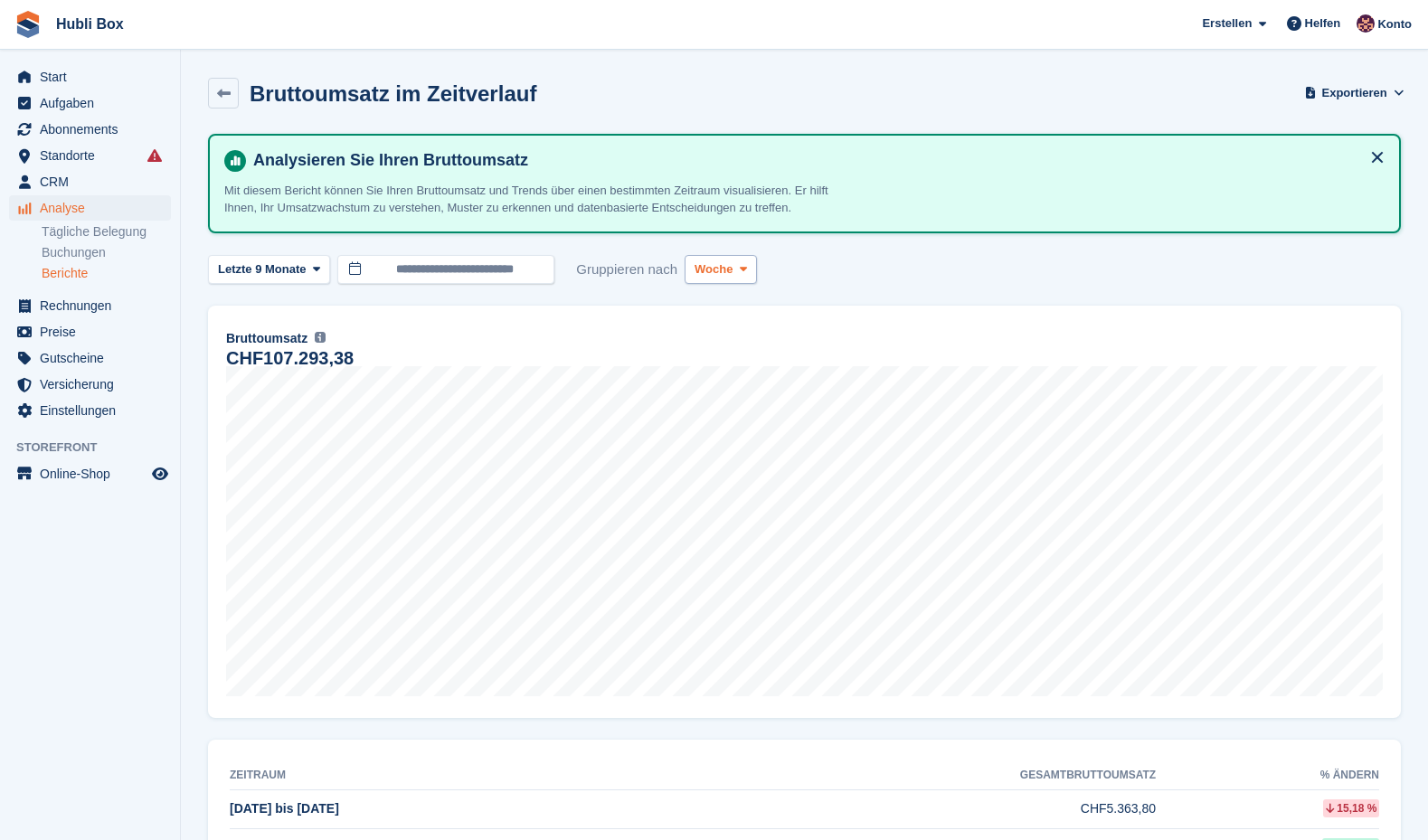
click at [733, 274] on span "Woche" at bounding box center [713, 269] width 38 height 18
click at [747, 372] on link "Monat" at bounding box center [771, 377] width 158 height 33
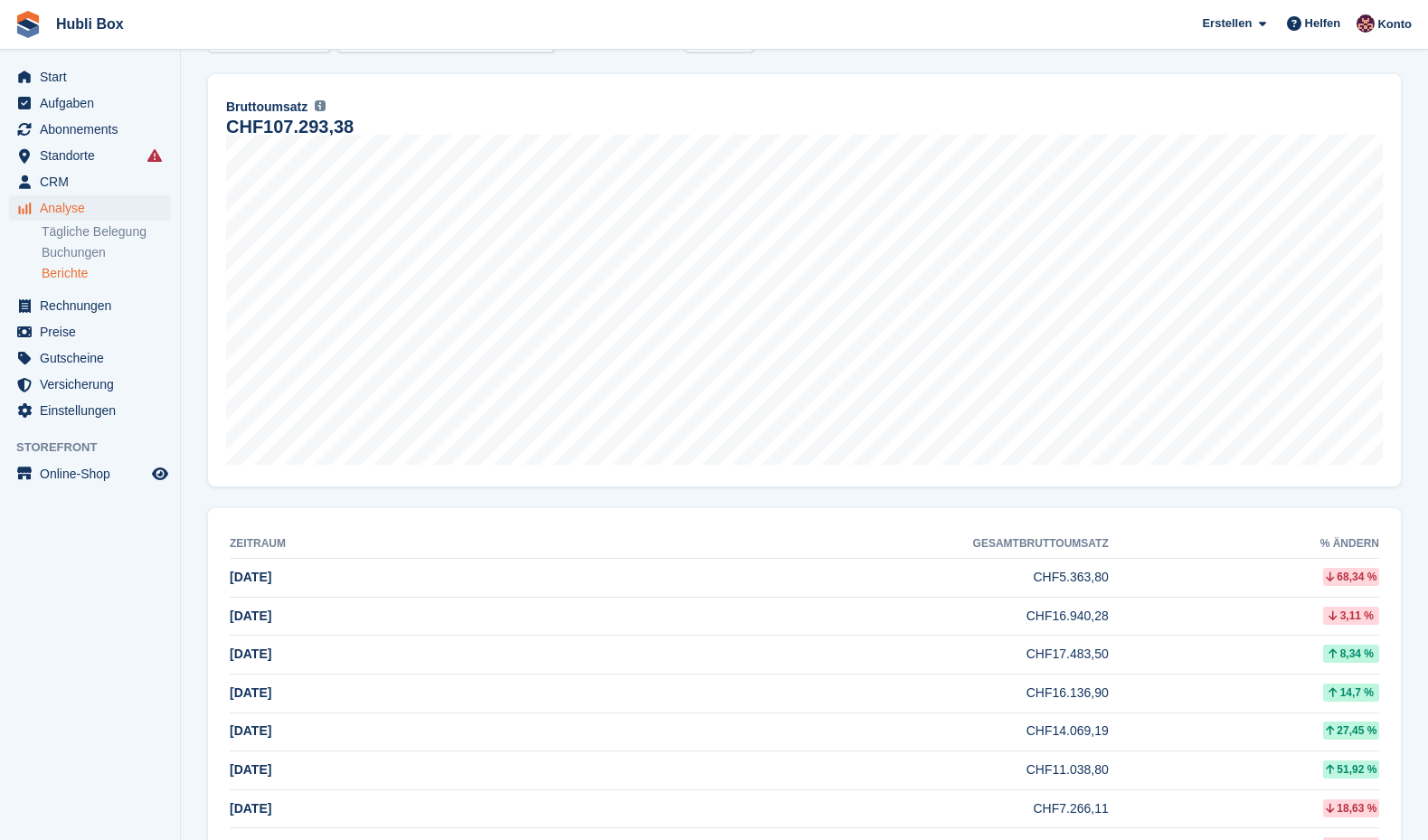
scroll to position [245, 0]
